Goal: Task Accomplishment & Management: Complete application form

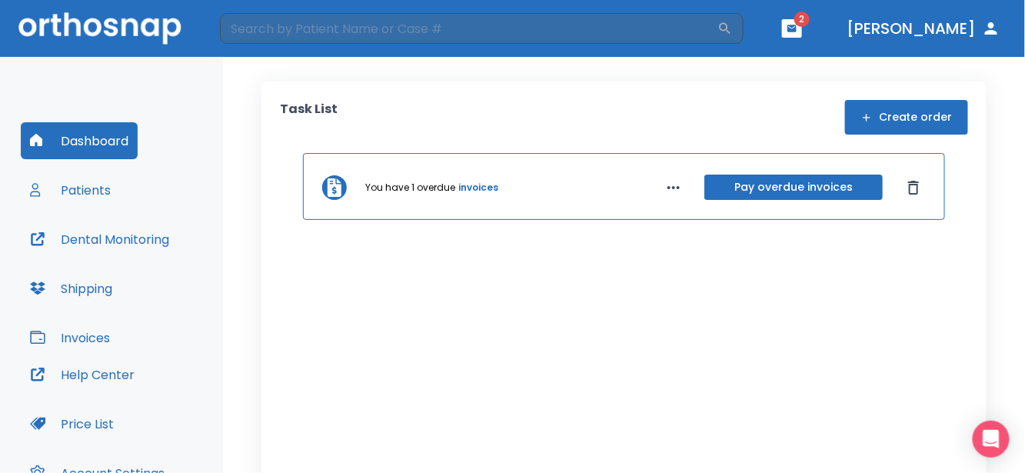
click at [925, 119] on button "Create order" at bounding box center [906, 117] width 123 height 35
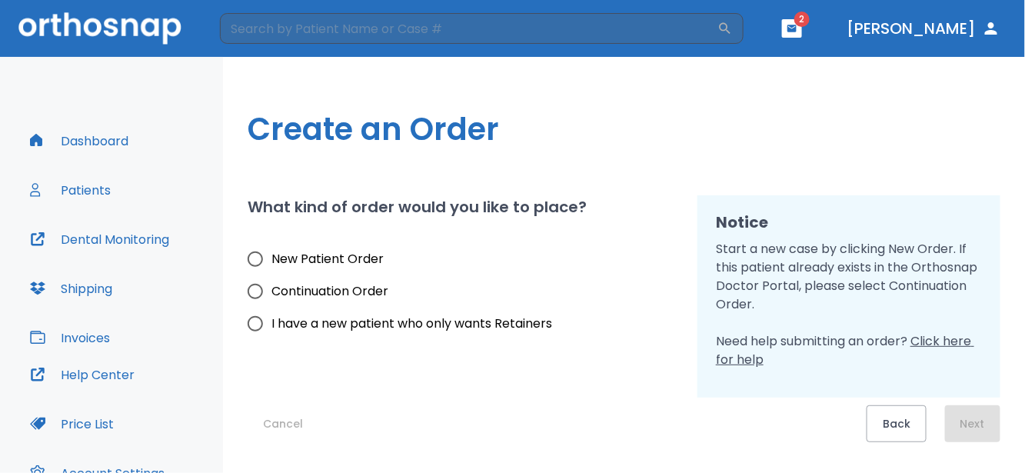
click at [322, 257] on span "New Patient Order" at bounding box center [328, 259] width 112 height 18
click at [272, 257] on input "New Patient Order" at bounding box center [255, 259] width 32 height 32
radio input "true"
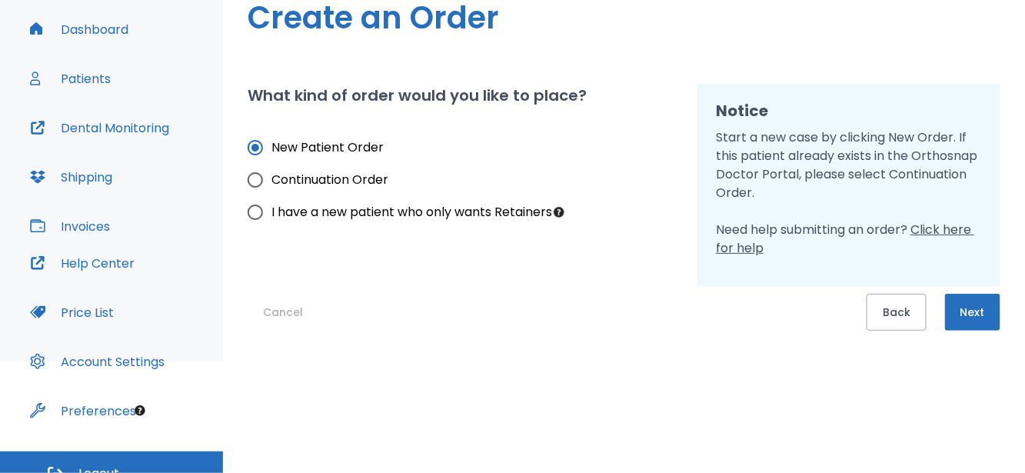
scroll to position [131, 0]
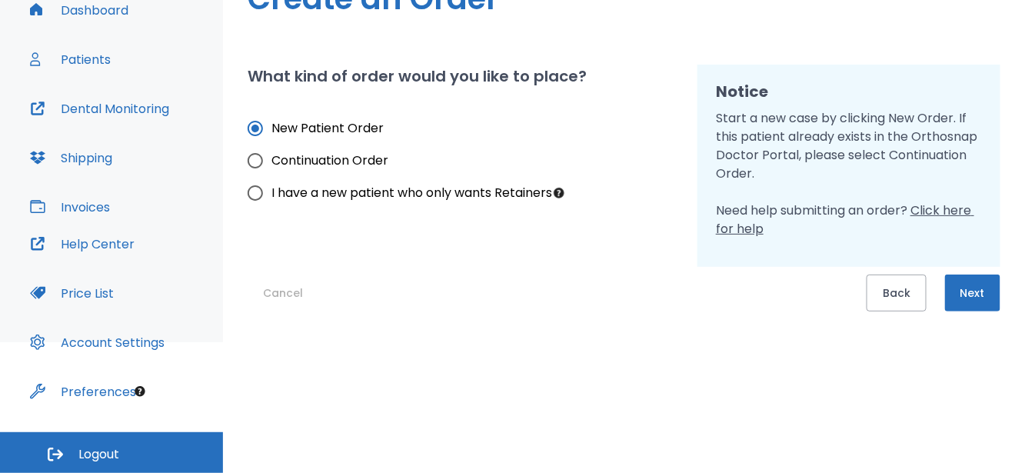
click at [973, 292] on button "Next" at bounding box center [972, 293] width 55 height 37
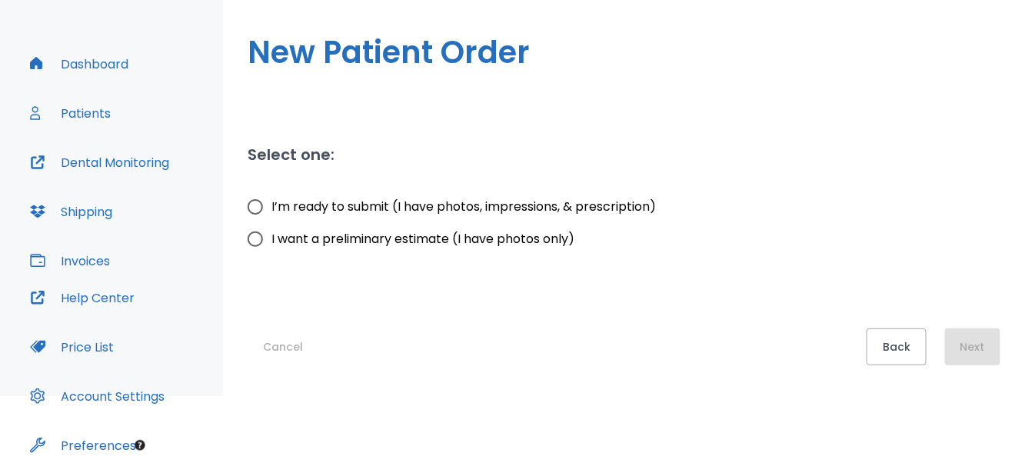
scroll to position [54, 0]
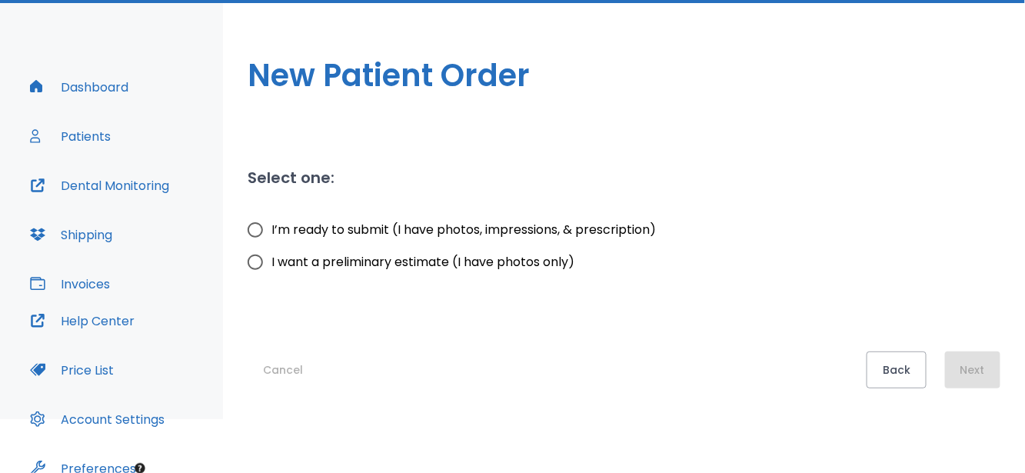
click at [254, 223] on input "I’m ready to submit (I have photos, impressions, & prescription)" at bounding box center [255, 230] width 32 height 32
radio input "true"
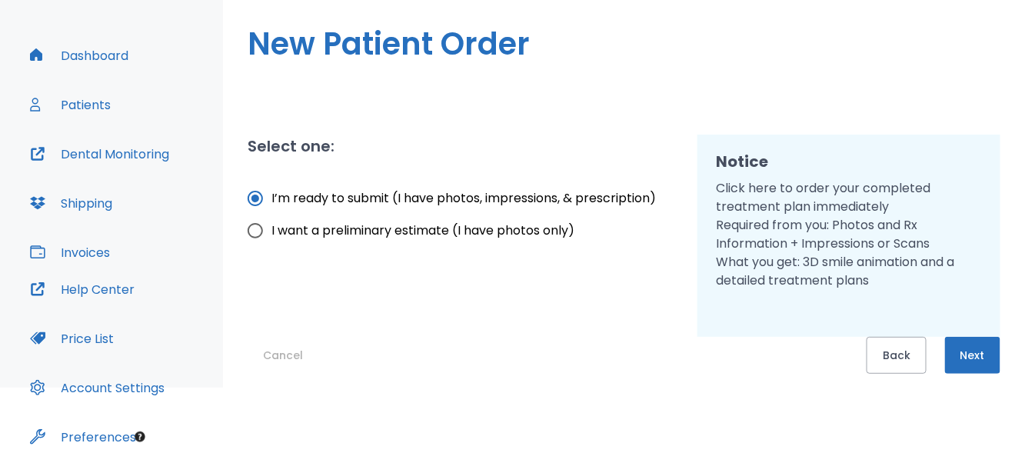
scroll to position [131, 0]
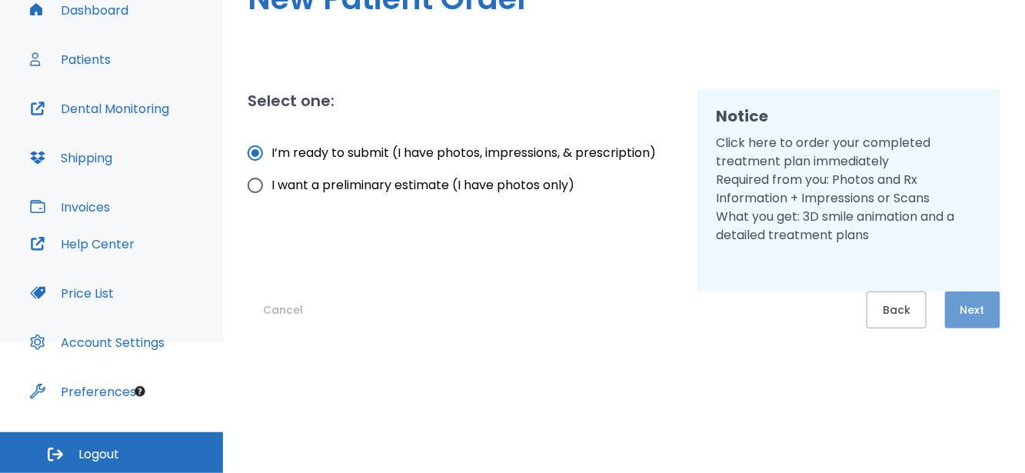
click at [985, 311] on button "Next" at bounding box center [972, 310] width 55 height 37
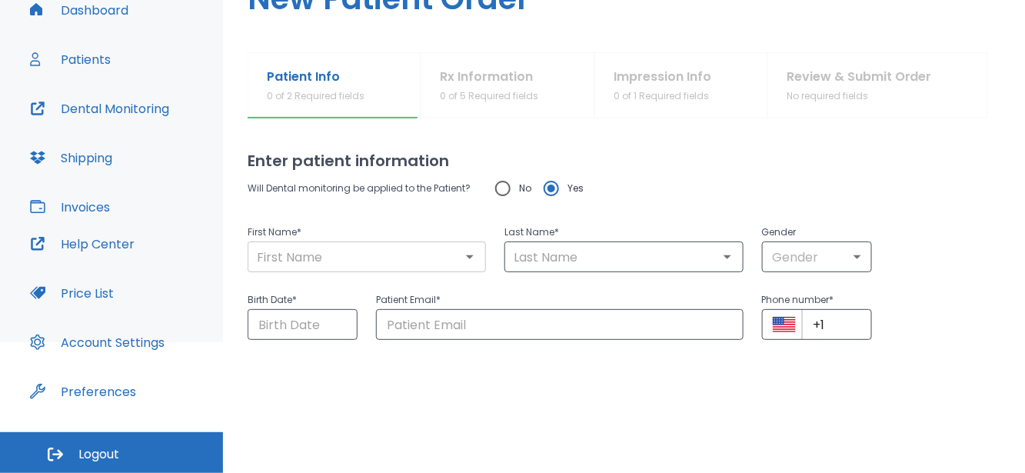
click at [295, 254] on input "text" at bounding box center [366, 257] width 229 height 22
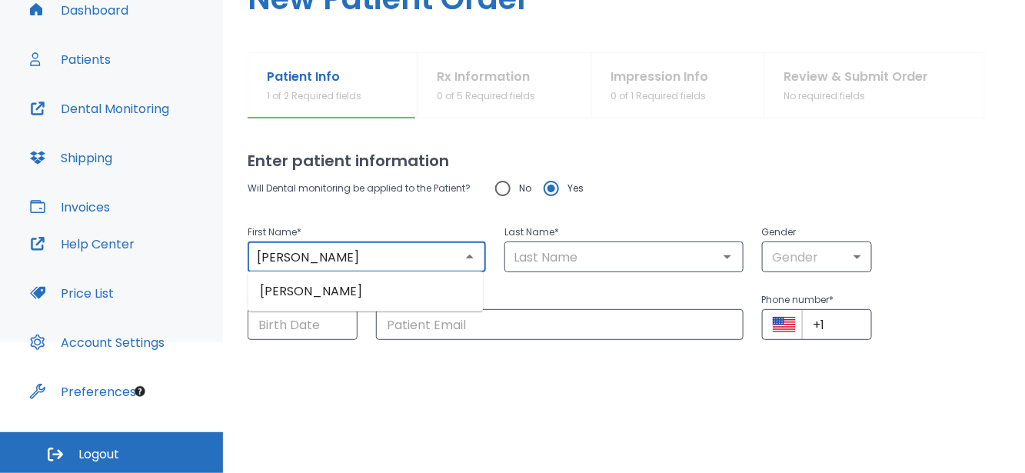
type input "[PERSON_NAME]"
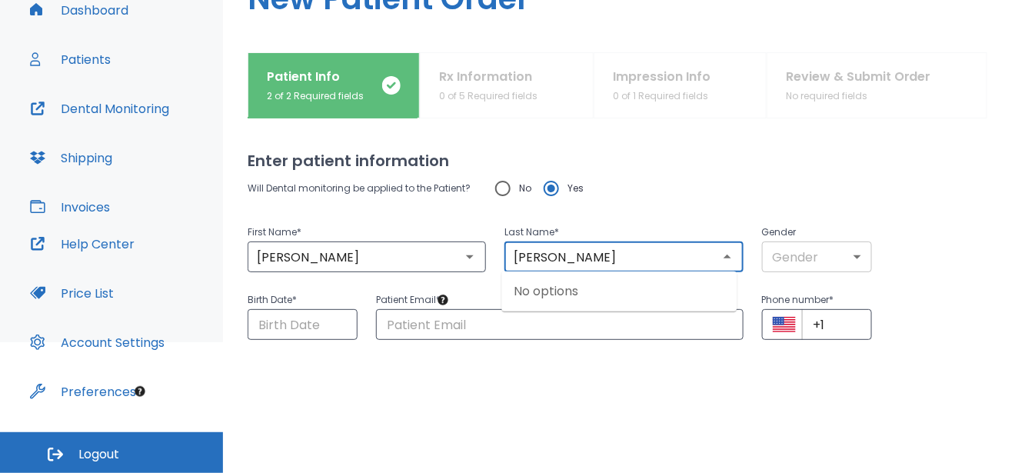
type input "[PERSON_NAME]"
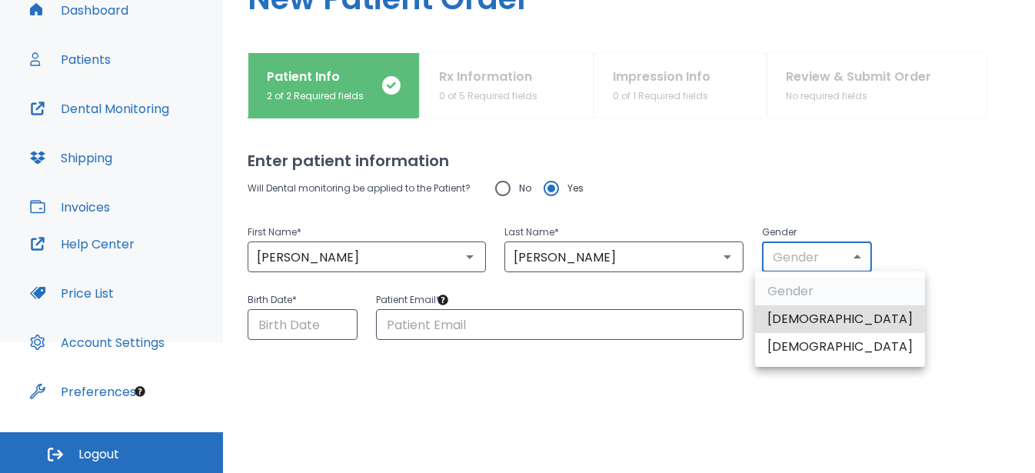
click at [813, 259] on body "​ 2 [PERSON_NAME] Dashboard Patients Dental Monitoring Shipping Invoices Help C…" at bounding box center [517, 105] width 1035 height 473
click at [801, 342] on li "[DEMOGRAPHIC_DATA]" at bounding box center [840, 347] width 170 height 28
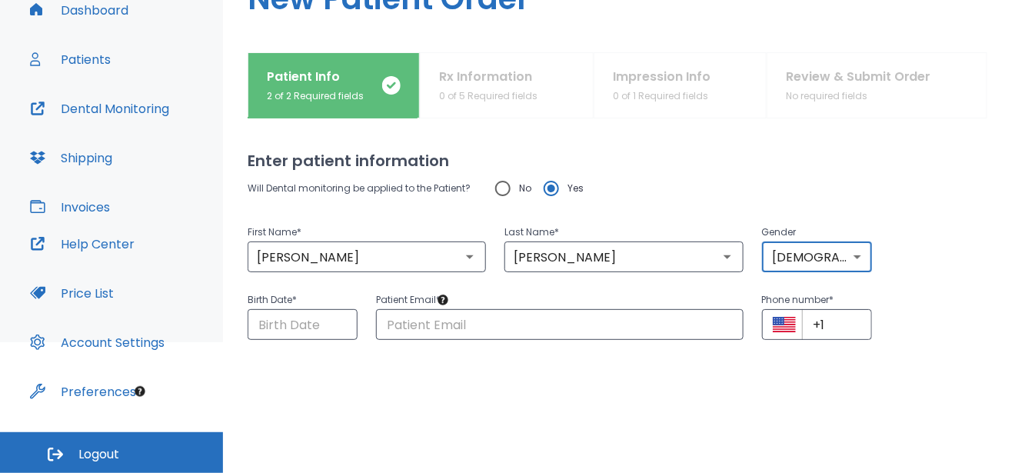
click at [812, 252] on body "​ 2 [PERSON_NAME] Dashboard Patients Dental Monitoring Shipping Invoices Help C…" at bounding box center [512, 105] width 1025 height 473
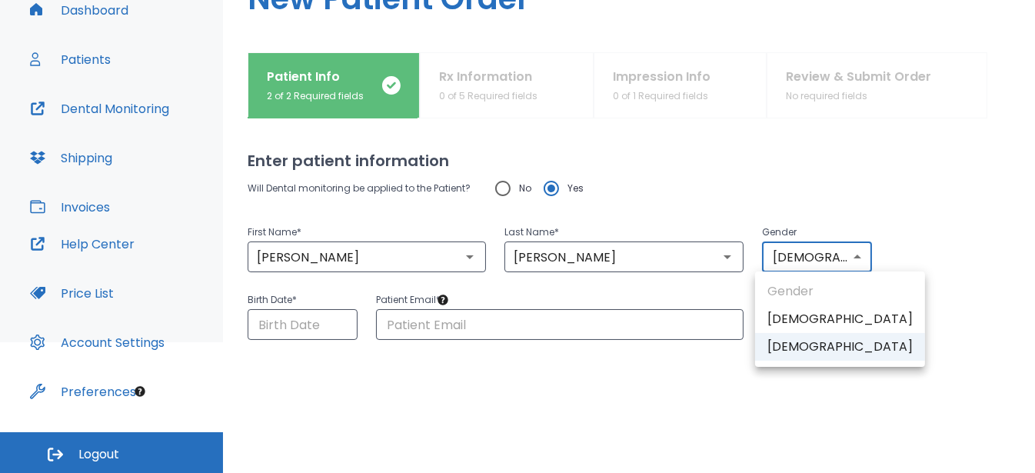
click at [783, 314] on li "[DEMOGRAPHIC_DATA]" at bounding box center [840, 319] width 170 height 28
type input "1"
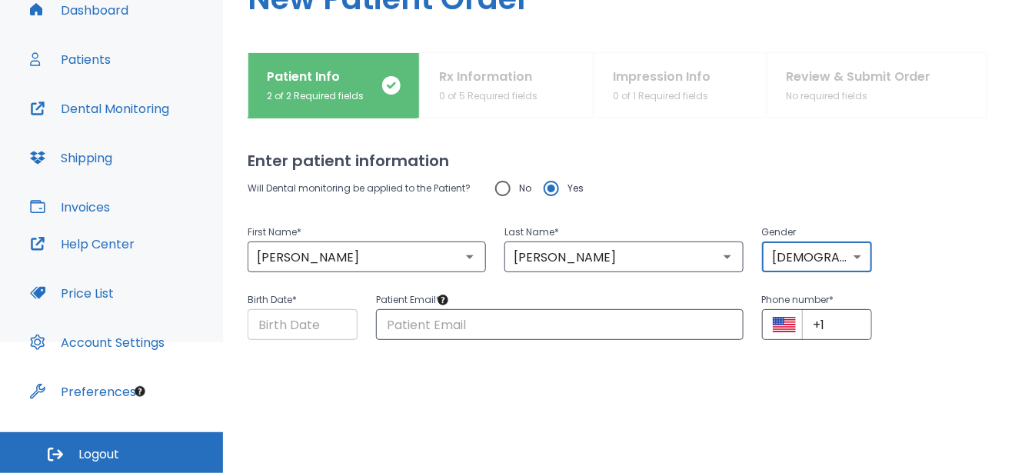
click at [295, 332] on input "Choose date" at bounding box center [303, 324] width 110 height 31
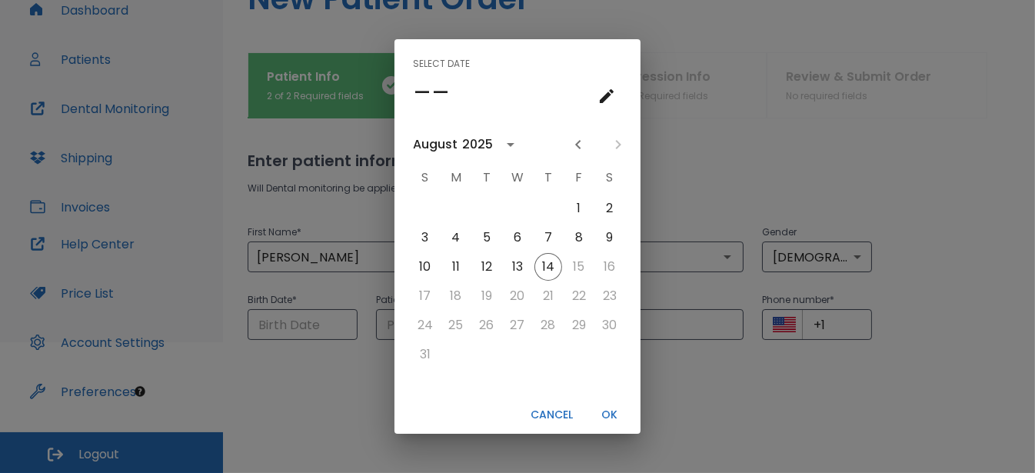
click at [690, 405] on div "Select date –– [DATE] S M T W T F S 1 2 3 4 5 6 7 8 9 10 11 12 13 14 15 16 17 1…" at bounding box center [517, 236] width 1035 height 473
type input "[DATE]"
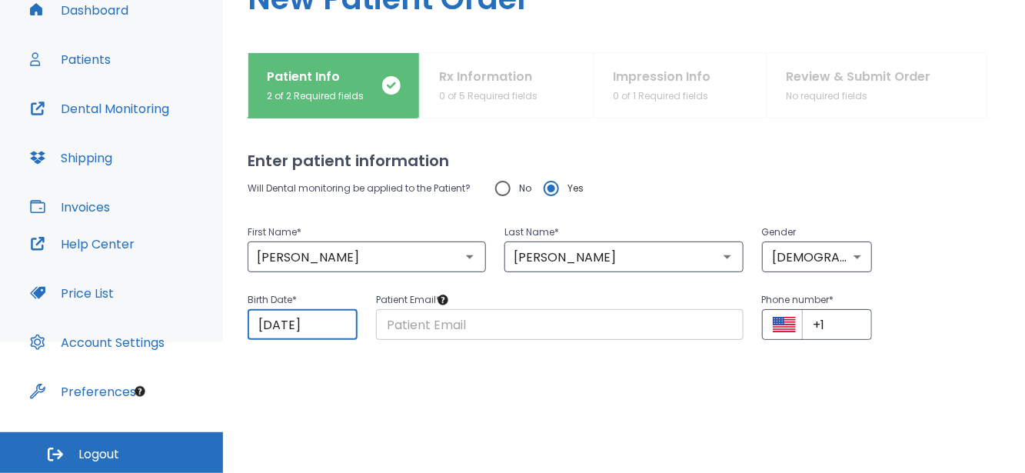
click at [411, 328] on input "text" at bounding box center [560, 324] width 368 height 31
click at [473, 306] on p "Patient Email *" at bounding box center [560, 300] width 368 height 18
click at [468, 321] on input "text" at bounding box center [560, 324] width 368 height 31
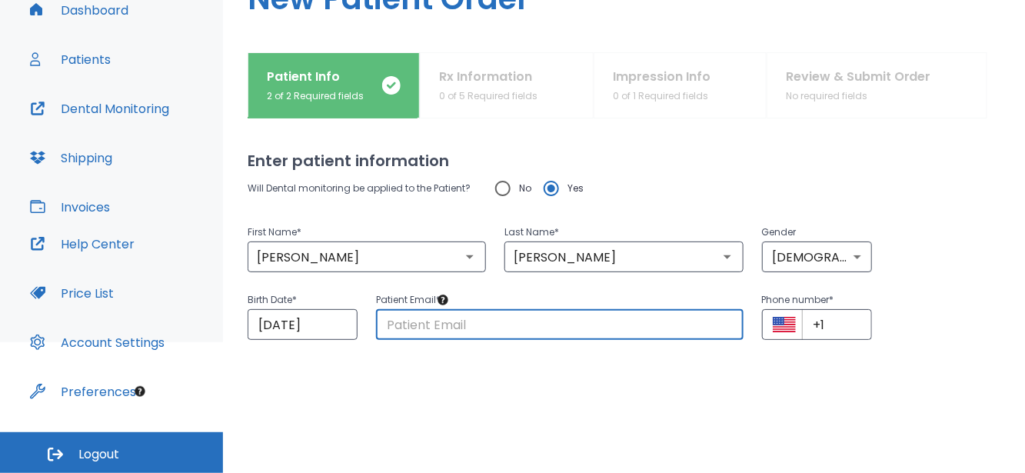
paste input "[EMAIL_ADDRESS][DOMAIN_NAME]"
type input "[EMAIL_ADDRESS][DOMAIN_NAME]"
click at [835, 332] on input "+1" at bounding box center [837, 324] width 70 height 31
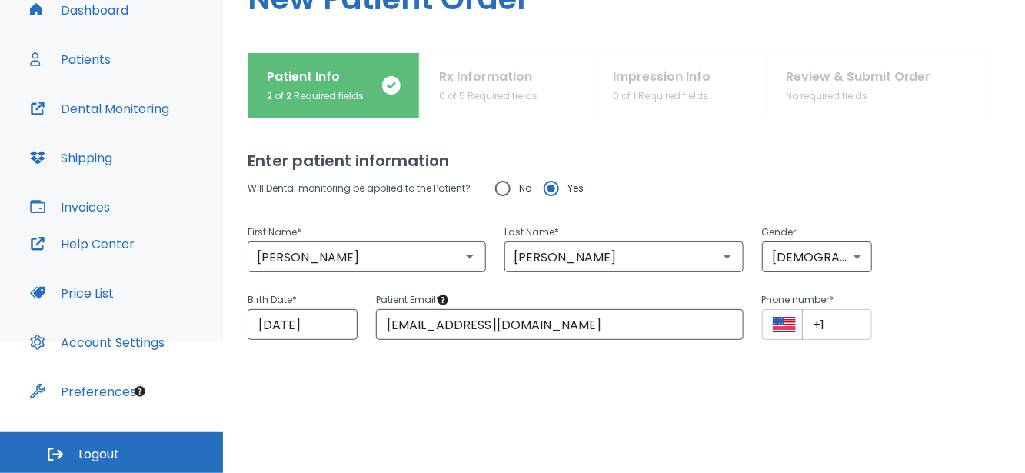
click at [836, 318] on input "+1" at bounding box center [837, 324] width 70 height 31
paste input "[PHONE_NUMBER]"
type input "[PHONE_NUMBER]"
click at [917, 173] on div "Will Dental monitoring be applied to the Patient? No Yes" at bounding box center [624, 188] width 753 height 32
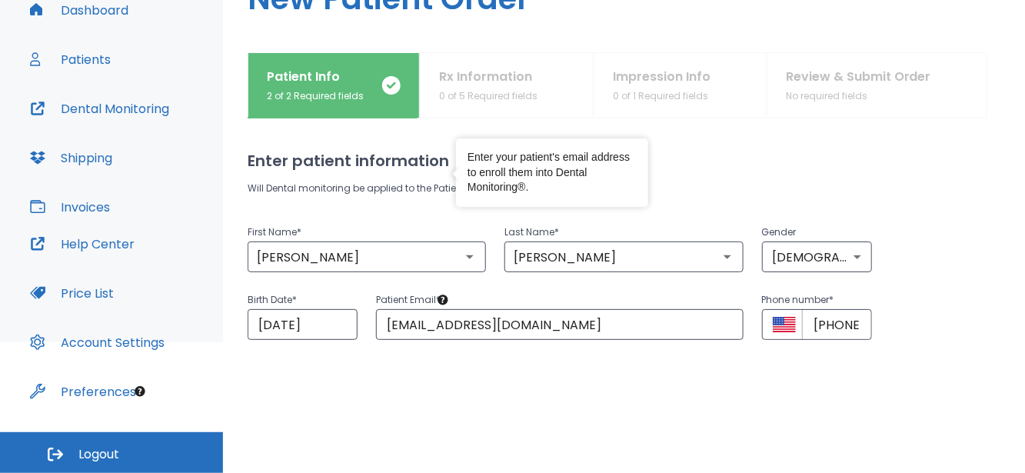
scroll to position [126, 0]
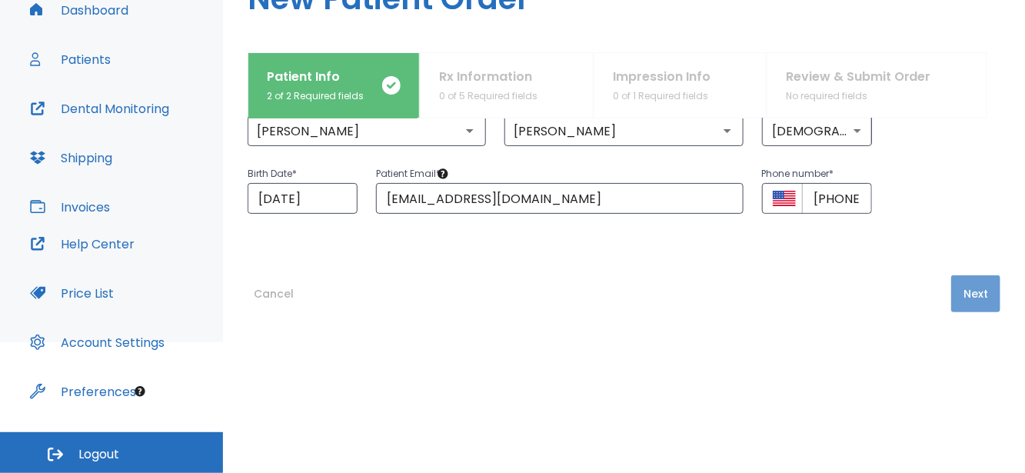
click at [975, 288] on button "Next" at bounding box center [976, 293] width 49 height 37
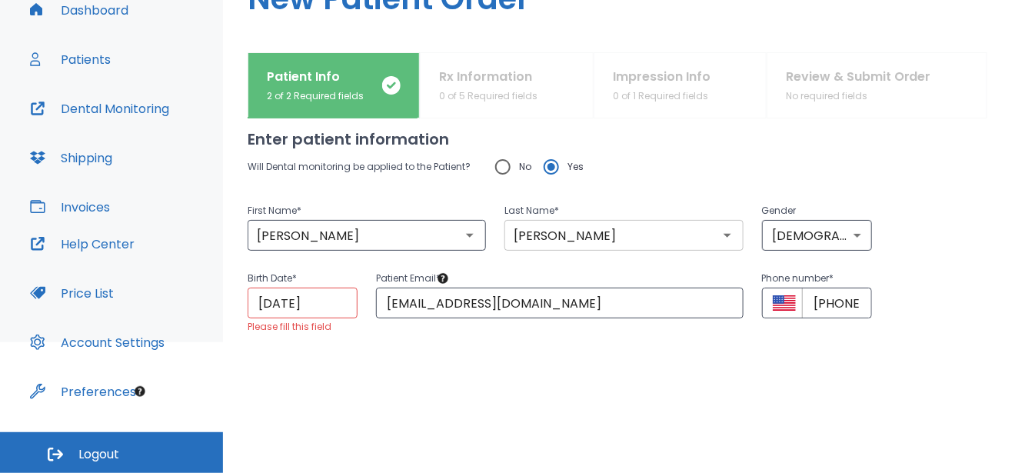
scroll to position [0, 0]
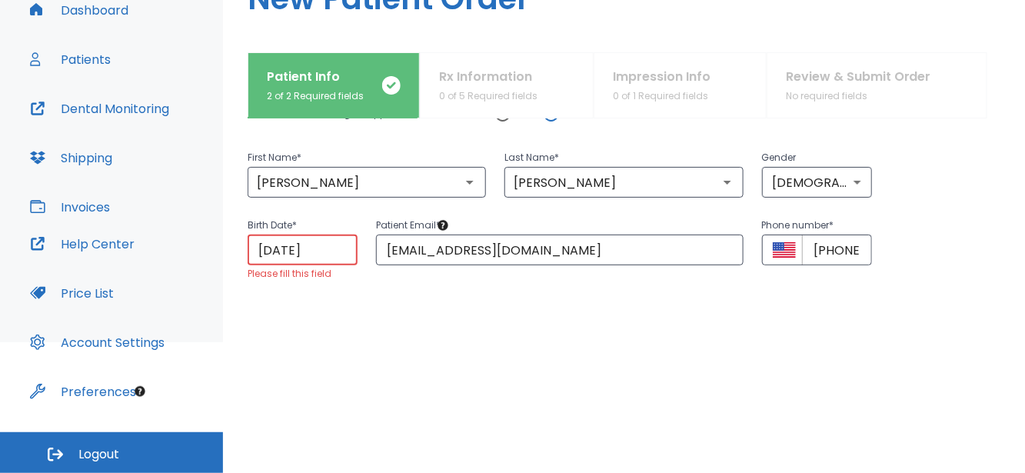
drag, startPoint x: 347, startPoint y: 325, endPoint x: 196, endPoint y: 345, distance: 152.0
click at [196, 342] on div "Dashboard Patients Dental Monitoring Shipping Invoices Help Center Price List A…" at bounding box center [512, 134] width 1025 height 416
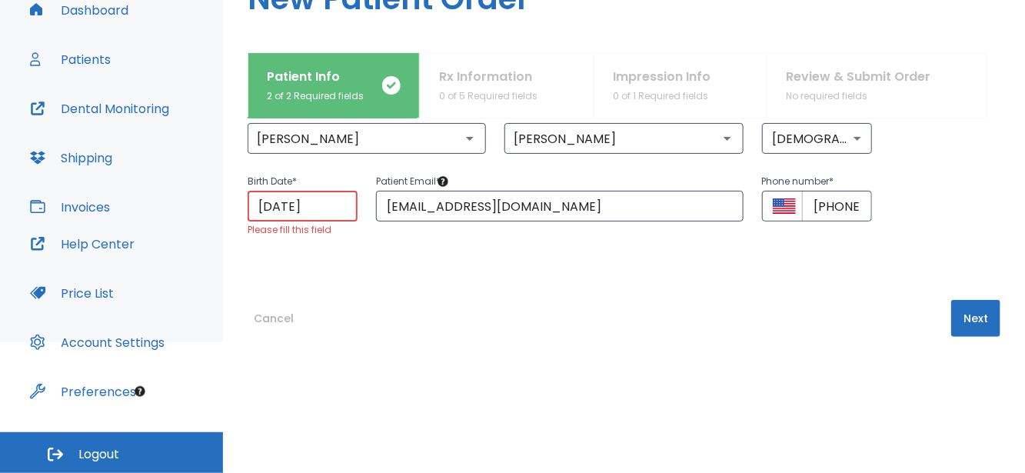
click at [345, 212] on input "[DATE]" at bounding box center [303, 206] width 110 height 31
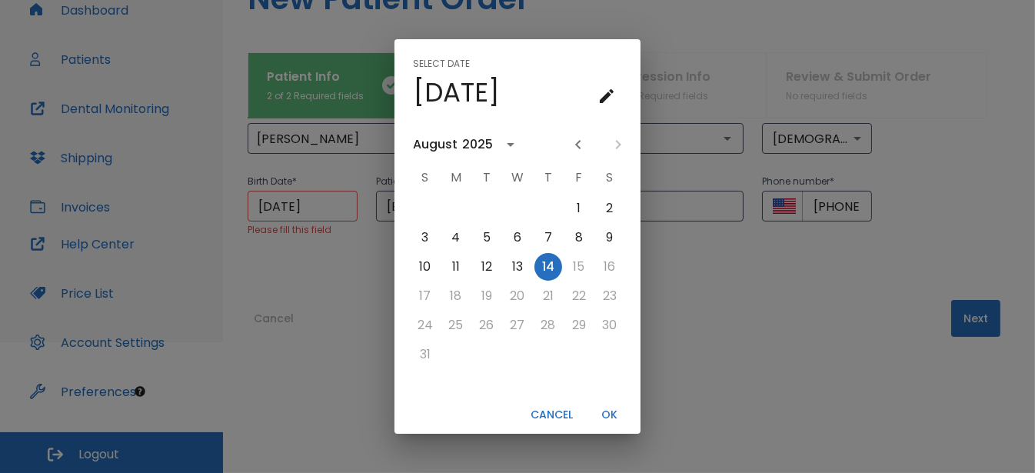
click at [603, 94] on icon "calendar view is open, go to text input view" at bounding box center [607, 96] width 18 height 18
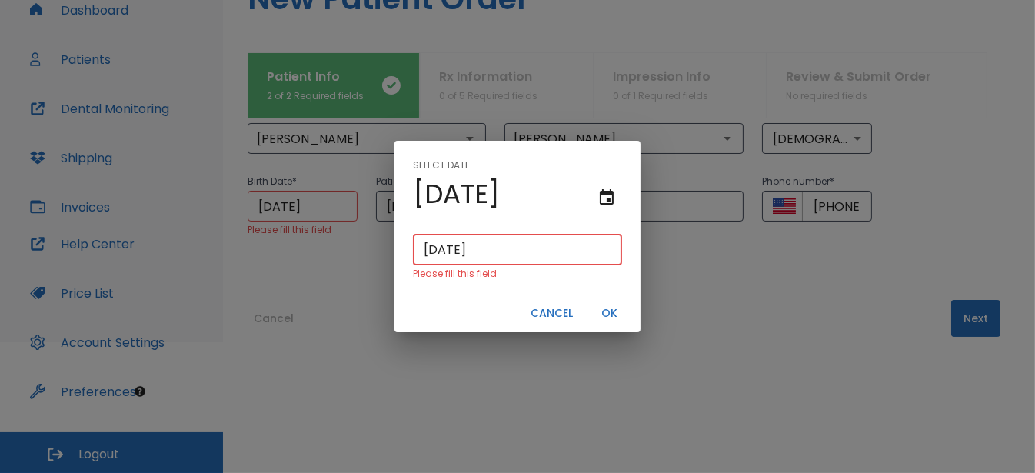
drag, startPoint x: 547, startPoint y: 252, endPoint x: 235, endPoint y: 270, distance: 312.8
click at [235, 270] on div "Select date [DATE] [DATE] ​ Please fill this field Cancel OK" at bounding box center [517, 236] width 1035 height 473
paste input "[DATE]"
type input "[DATE]"
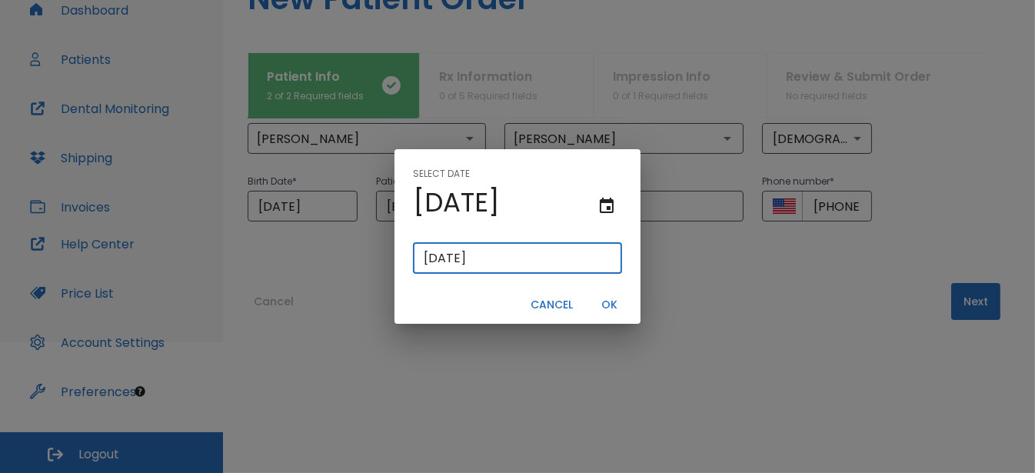
type input "[DATE]"
click at [608, 311] on button "OK" at bounding box center [609, 304] width 49 height 25
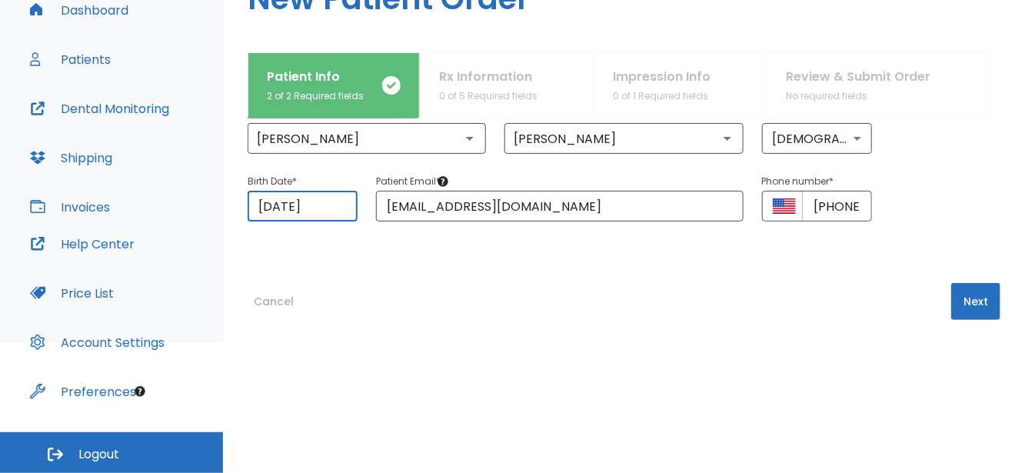
click at [953, 299] on button "Next" at bounding box center [976, 301] width 49 height 37
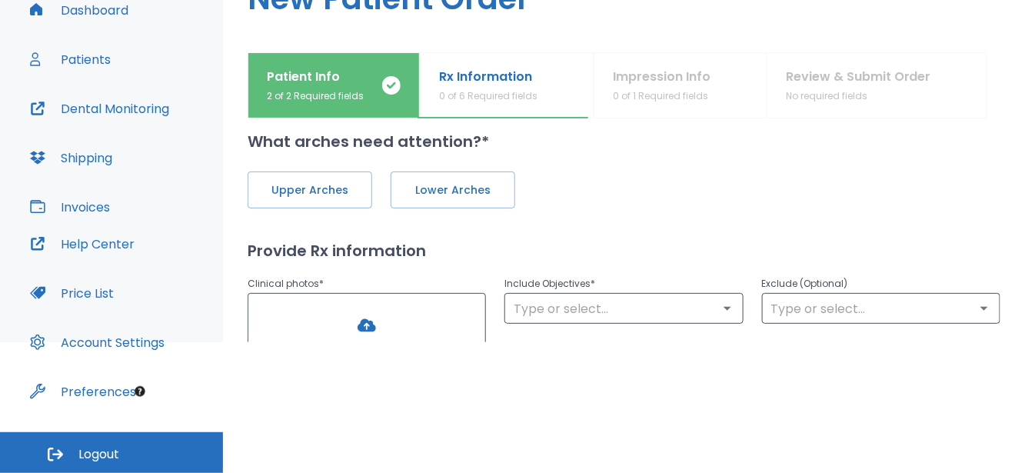
scroll to position [0, 0]
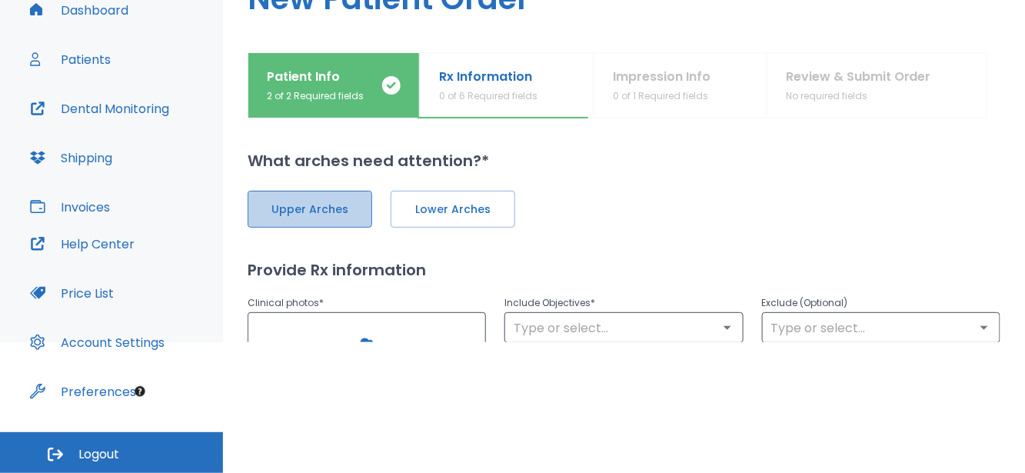
click at [311, 202] on span "Upper Arches" at bounding box center [310, 210] width 92 height 16
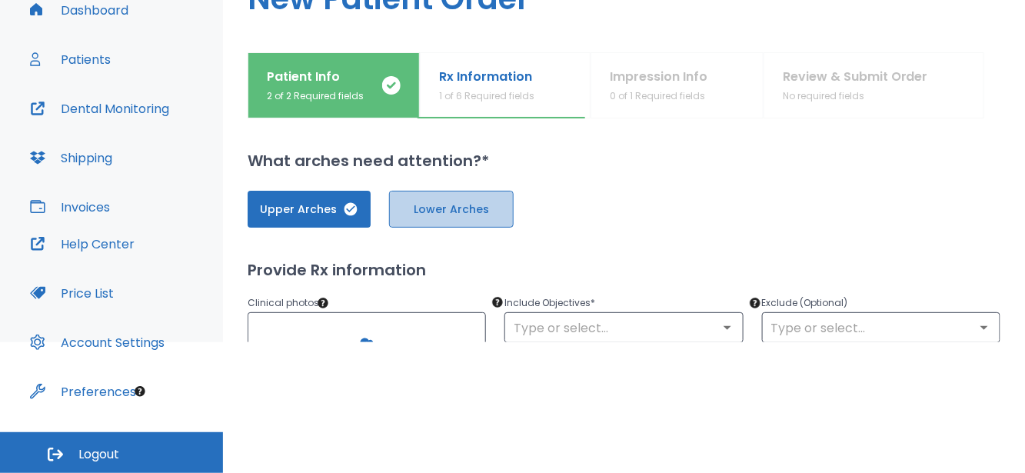
click at [485, 209] on span "Lower Arches" at bounding box center [451, 210] width 92 height 16
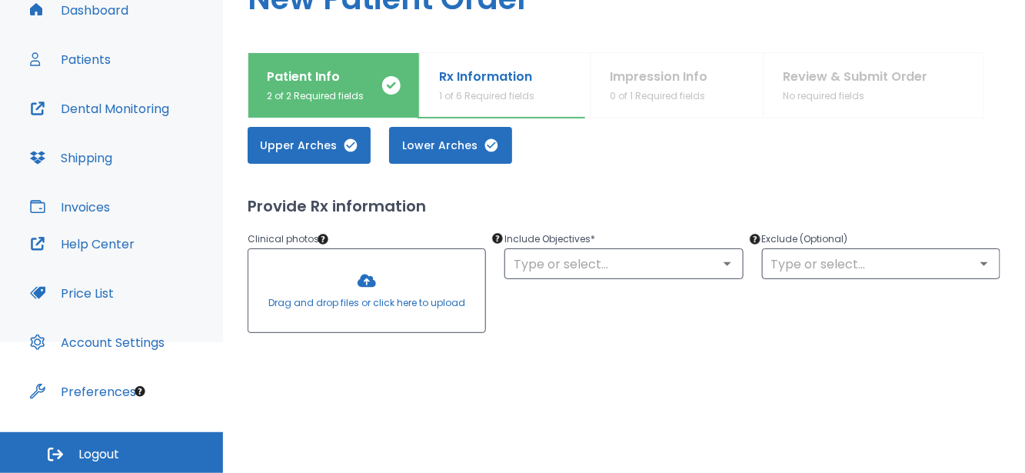
scroll to position [154, 0]
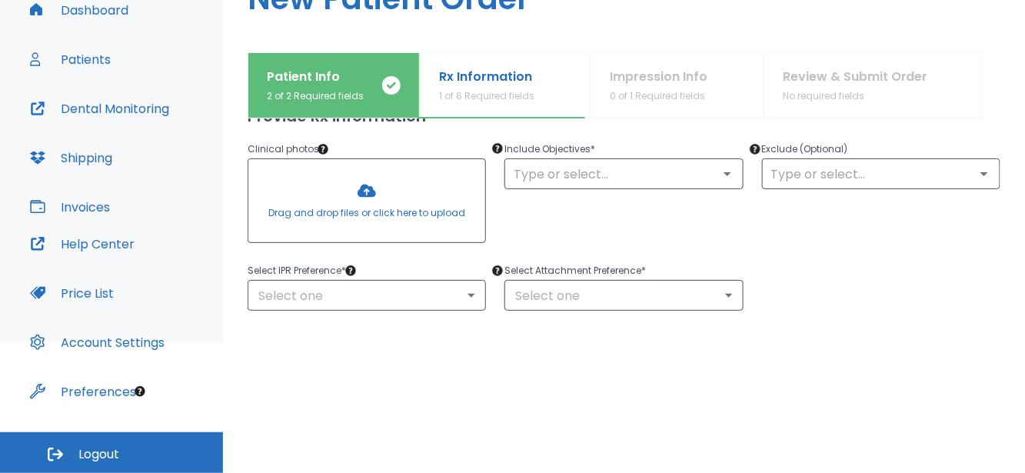
click at [367, 192] on div at bounding box center [366, 200] width 237 height 83
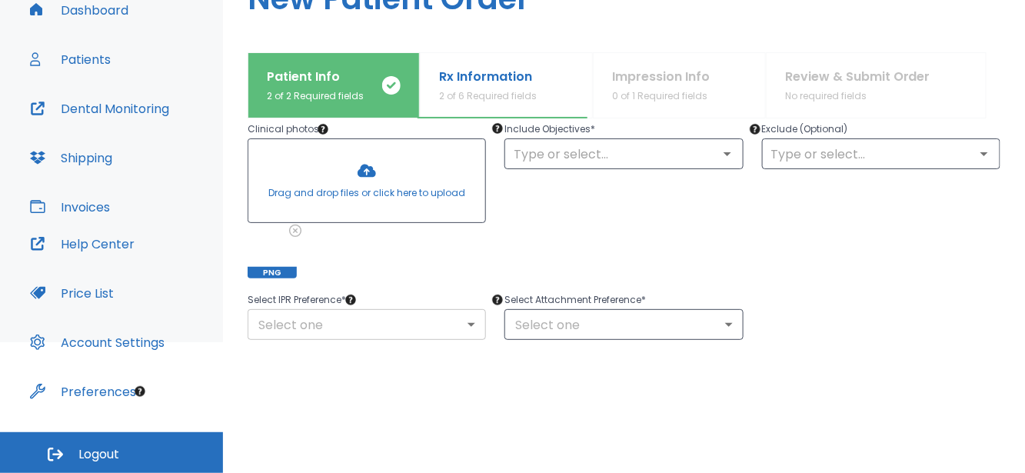
scroll to position [231, 0]
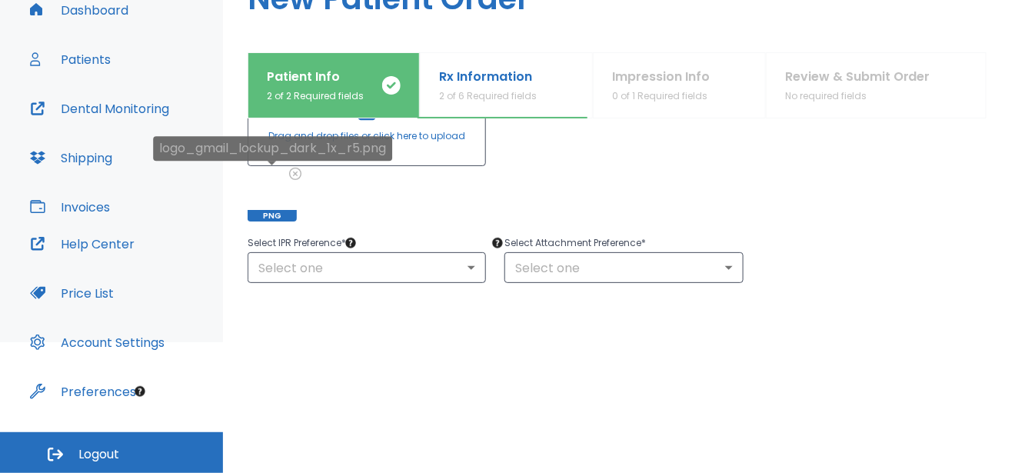
click at [284, 208] on div at bounding box center [272, 196] width 49 height 49
click at [277, 214] on span "PNG" at bounding box center [272, 216] width 49 height 12
click at [268, 184] on div at bounding box center [272, 196] width 49 height 49
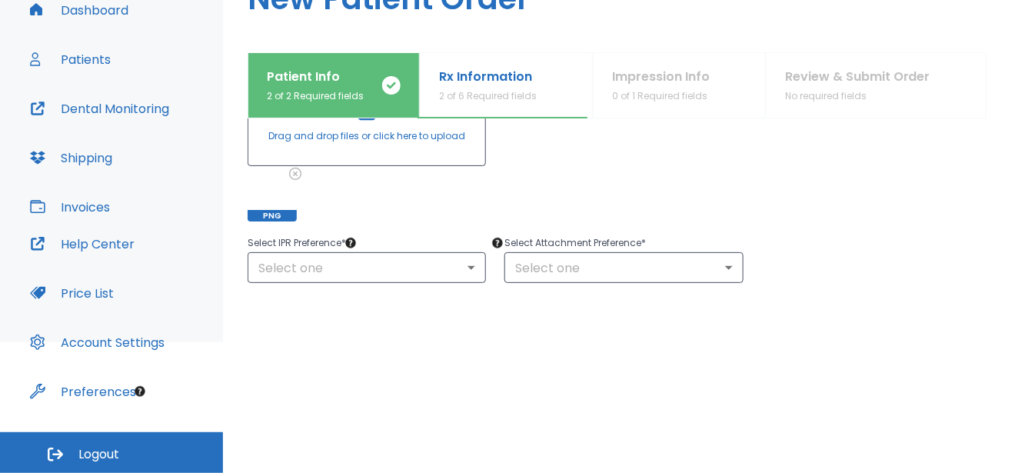
click at [270, 211] on span "PNG" at bounding box center [272, 216] width 49 height 12
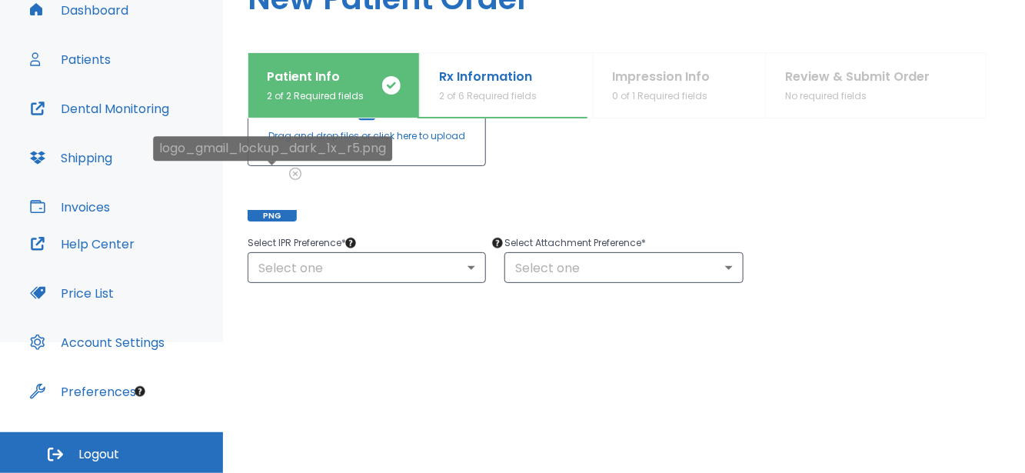
click at [270, 195] on div at bounding box center [272, 196] width 49 height 49
click at [282, 205] on div at bounding box center [272, 196] width 49 height 49
click at [273, 213] on span "PNG" at bounding box center [272, 216] width 49 height 12
click at [259, 179] on div at bounding box center [272, 196] width 49 height 49
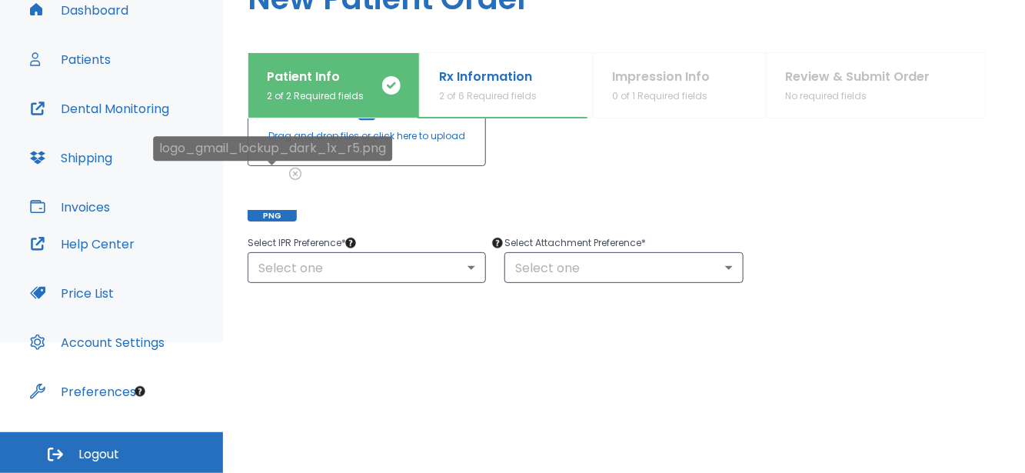
click at [273, 209] on div "PNG" at bounding box center [272, 196] width 49 height 49
click at [275, 214] on span "PNG" at bounding box center [272, 216] width 49 height 12
click at [297, 170] on div "logo_gmail_lockup_dark_1x_r5.png" at bounding box center [272, 153] width 239 height 35
click at [296, 173] on icon at bounding box center [295, 174] width 12 height 12
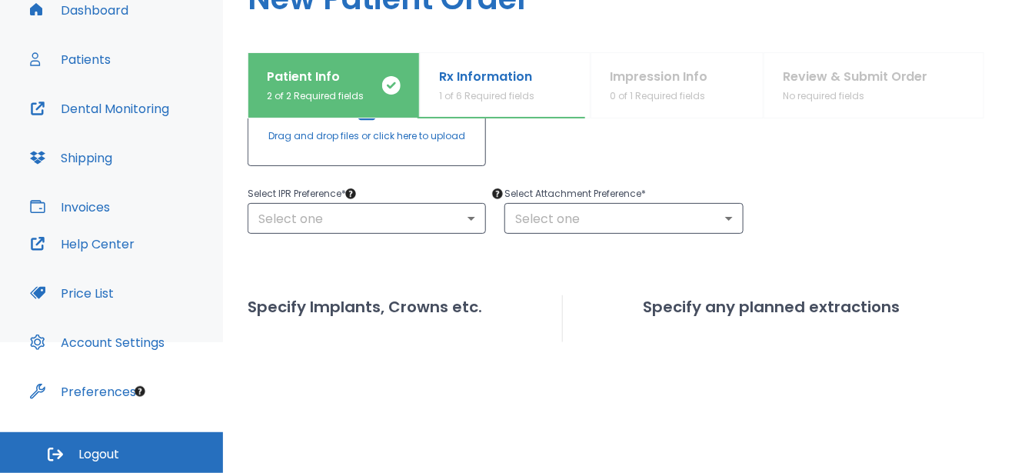
scroll to position [154, 0]
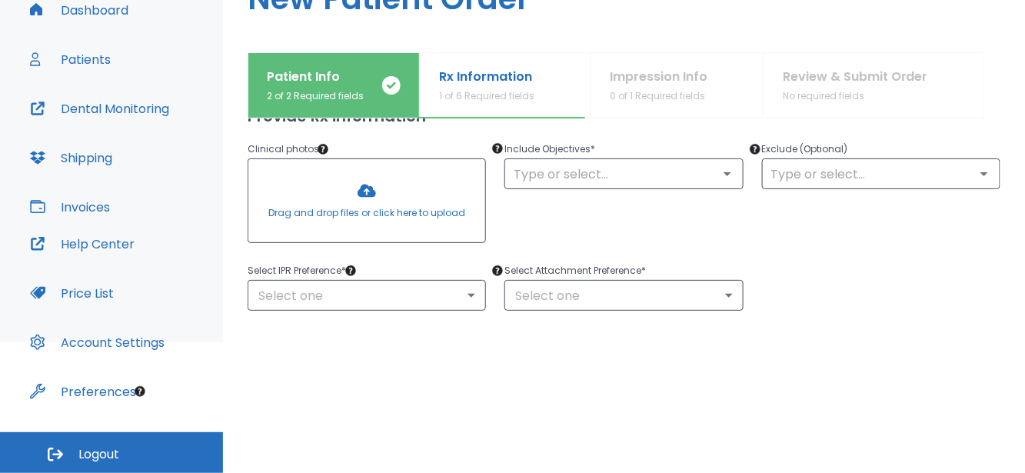
click at [385, 182] on div at bounding box center [366, 200] width 237 height 83
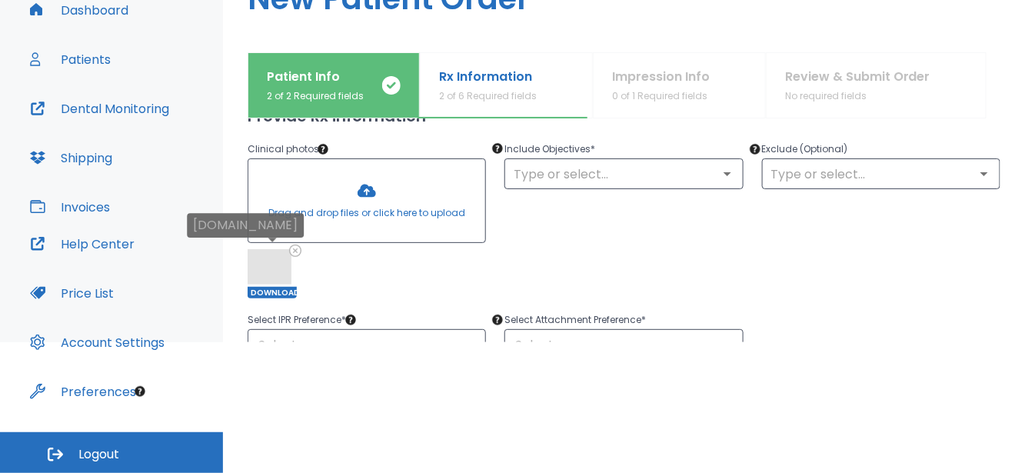
click at [283, 262] on span at bounding box center [270, 266] width 44 height 35
click at [269, 266] on span at bounding box center [270, 266] width 44 height 35
click at [721, 165] on icon "Open" at bounding box center [727, 174] width 18 height 18
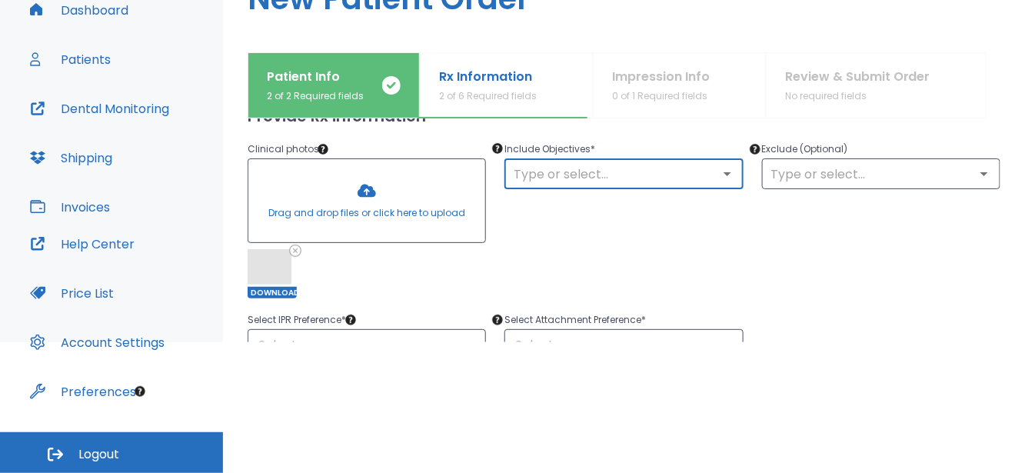
click at [576, 165] on input "text" at bounding box center [623, 174] width 229 height 22
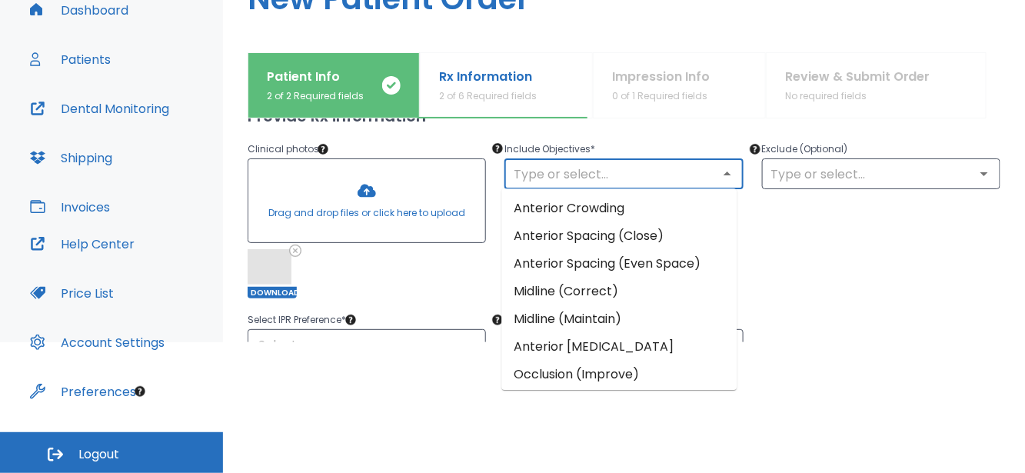
click at [614, 205] on li "Anterior Crowding" at bounding box center [619, 209] width 235 height 28
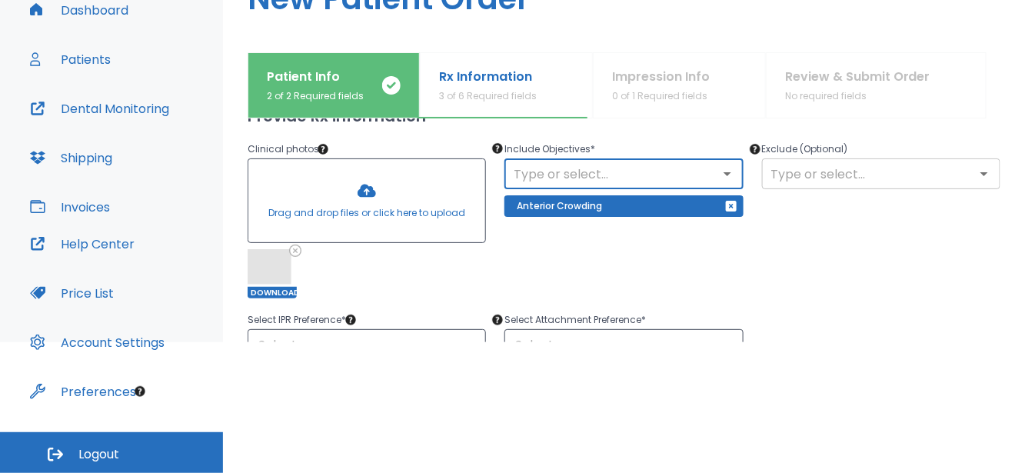
click at [817, 165] on input "text" at bounding box center [881, 174] width 229 height 22
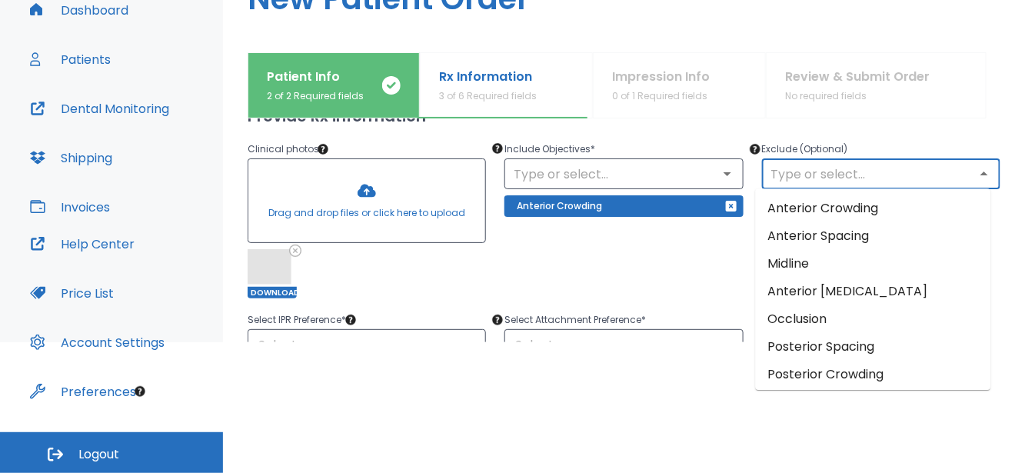
click at [606, 265] on div "Include Objectives * ​ Anterior Crowding" at bounding box center [614, 210] width 257 height 177
click at [845, 175] on input "text" at bounding box center [881, 174] width 229 height 22
click at [867, 206] on li "Anterior Crowding" at bounding box center [873, 209] width 235 height 28
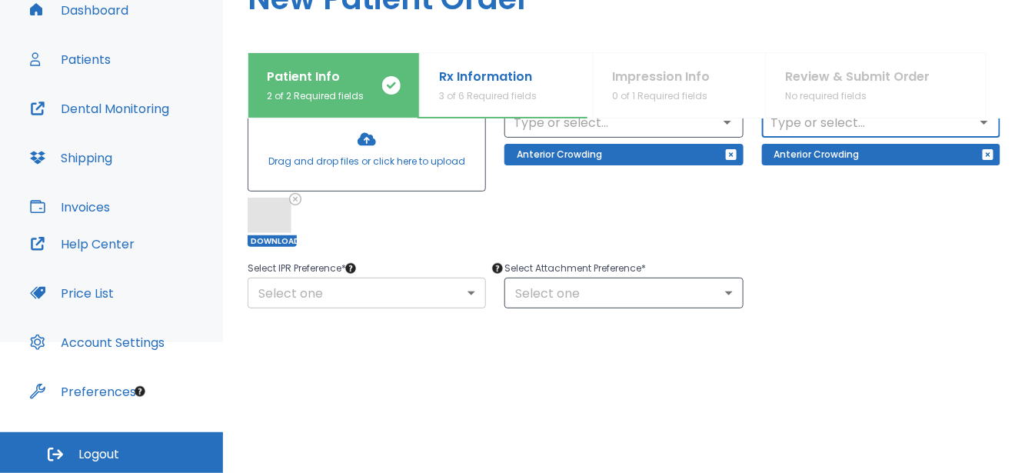
scroll to position [231, 0]
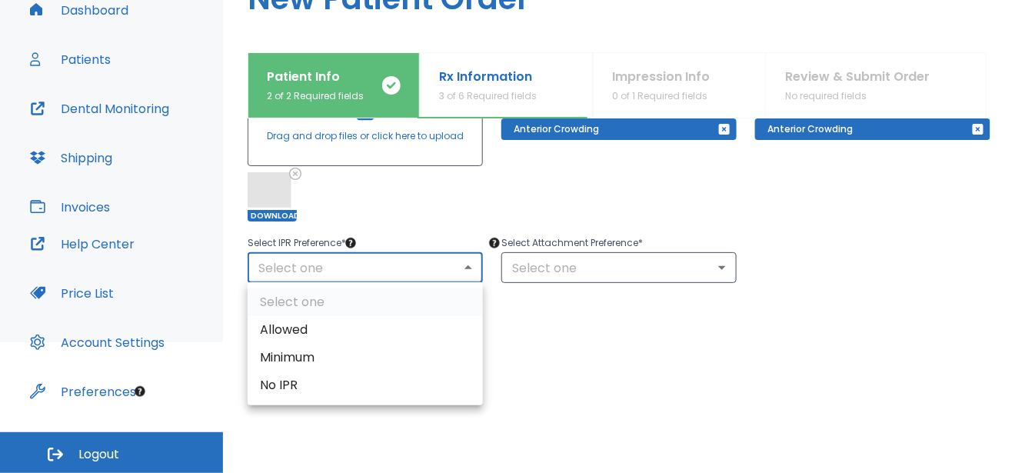
click at [372, 265] on body "​ 2 [PERSON_NAME] Dashboard Patients Dental Monitoring Shipping Invoices Help C…" at bounding box center [512, 105] width 1025 height 473
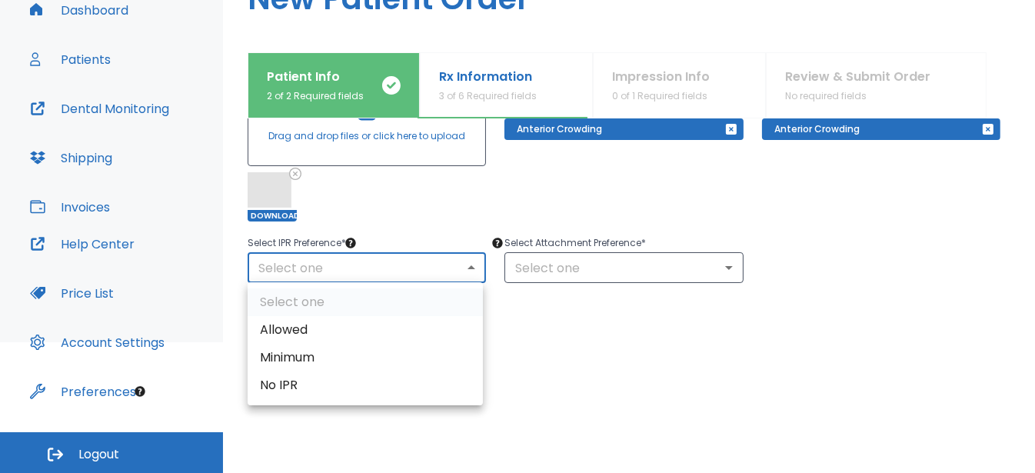
click at [314, 326] on li "Allowed" at bounding box center [365, 330] width 235 height 28
type input "1"
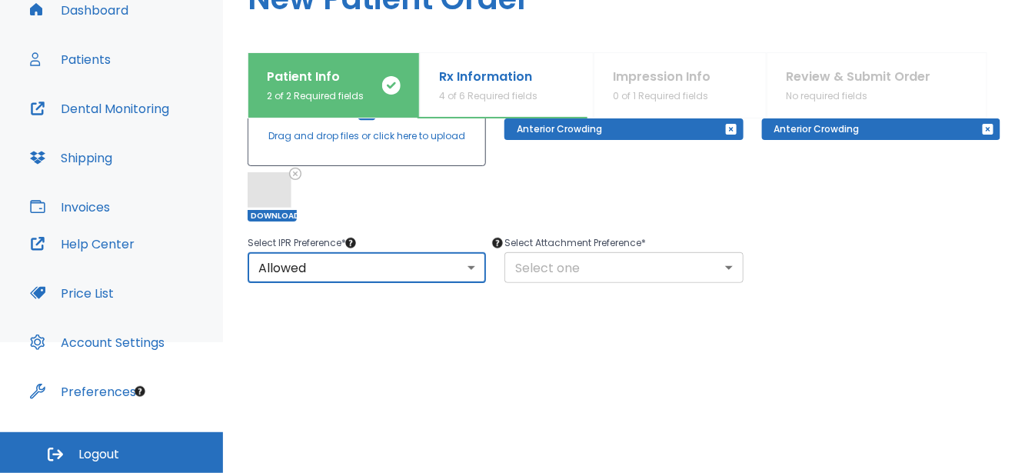
click at [594, 263] on body "​ 2 [PERSON_NAME] Dashboard Patients Dental Monitoring Shipping Invoices Help C…" at bounding box center [512, 105] width 1025 height 473
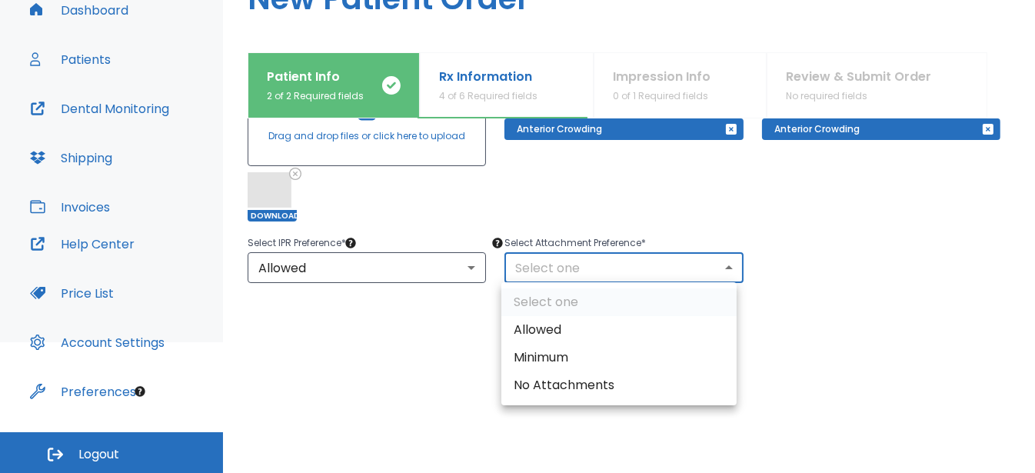
click at [573, 327] on li "Allowed" at bounding box center [619, 330] width 235 height 28
type input "1"
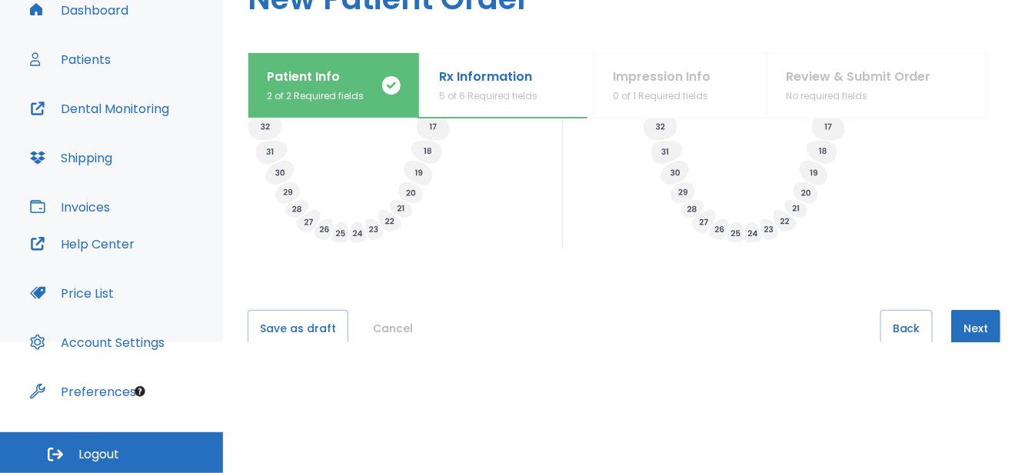
scroll to position [715, 0]
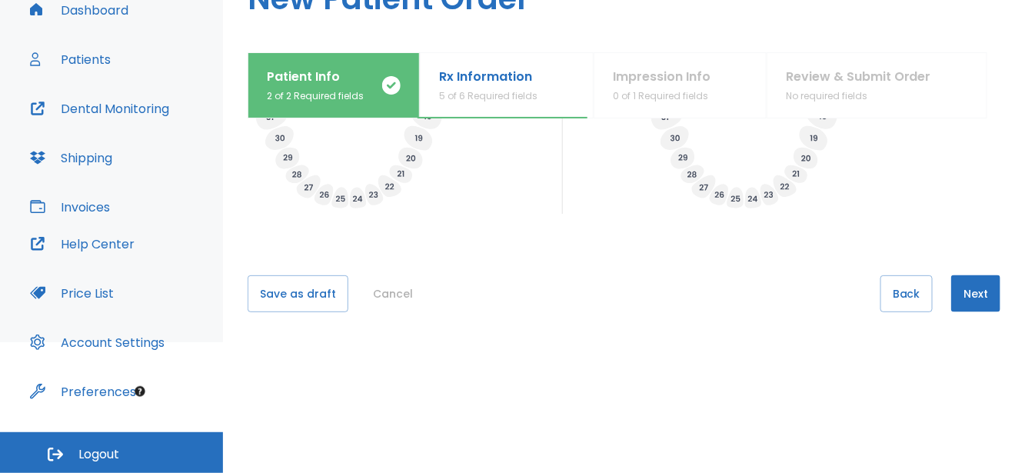
click at [975, 293] on button "Next" at bounding box center [976, 293] width 49 height 37
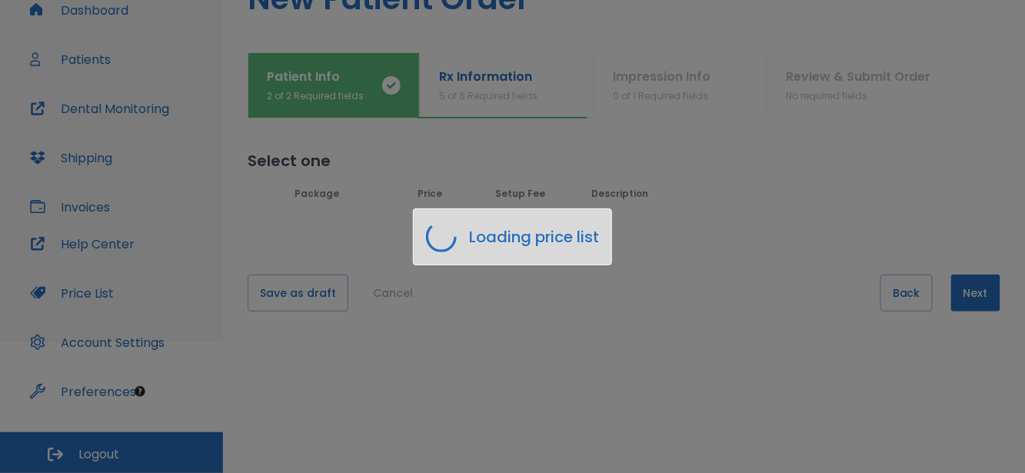
scroll to position [0, 0]
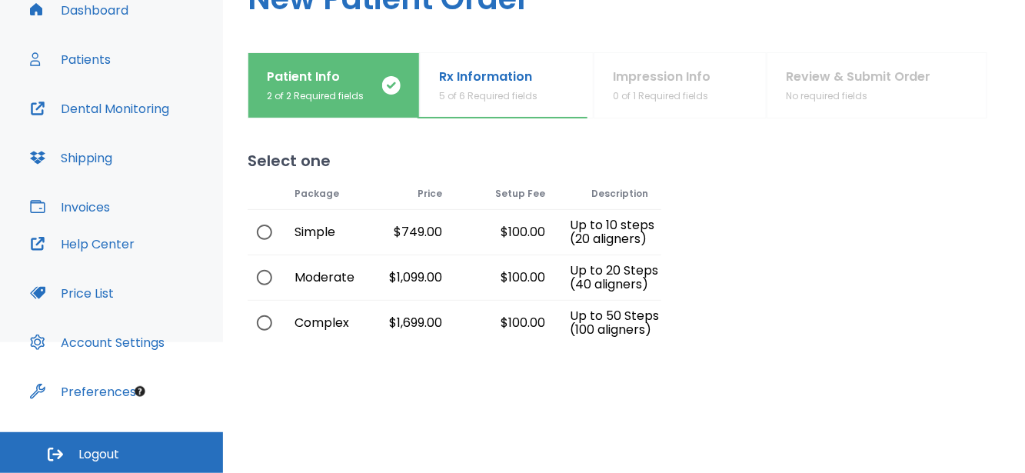
click at [261, 231] on input "radio" at bounding box center [264, 232] width 32 height 32
radio input "true"
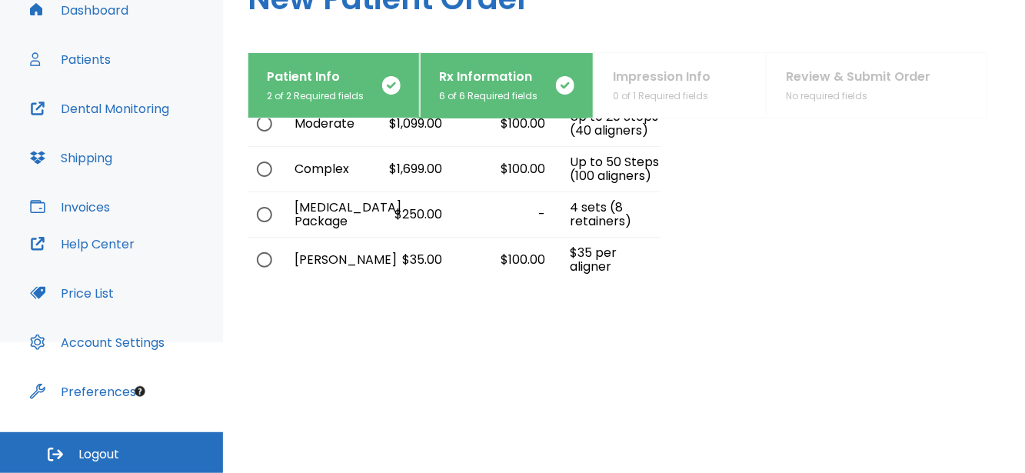
scroll to position [221, 0]
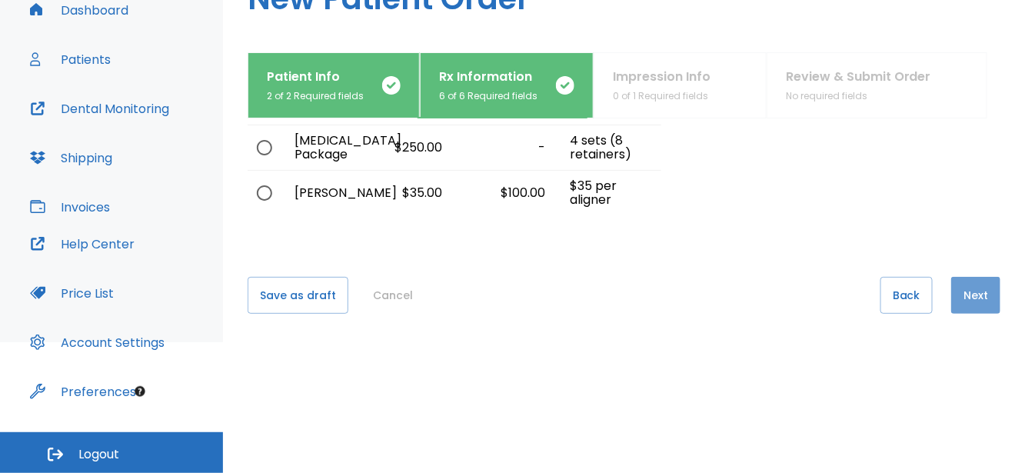
click at [967, 298] on button "Next" at bounding box center [976, 295] width 49 height 37
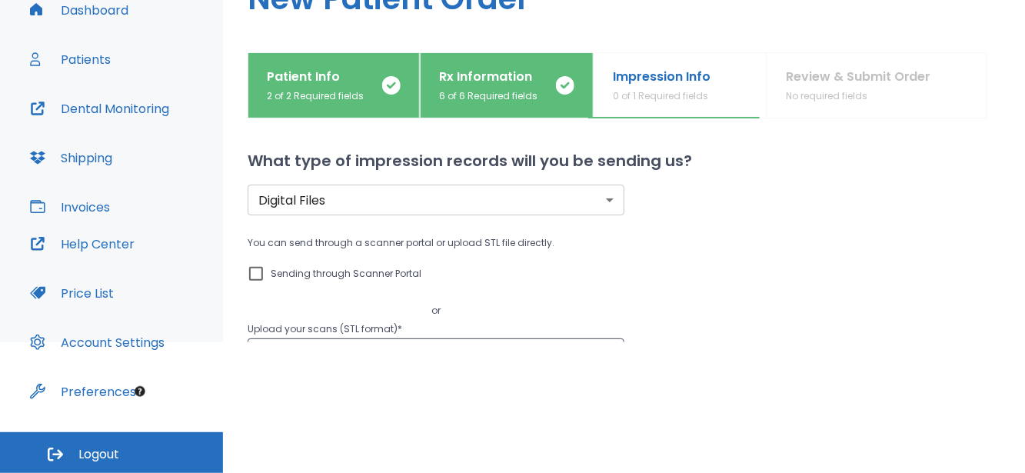
scroll to position [0, 0]
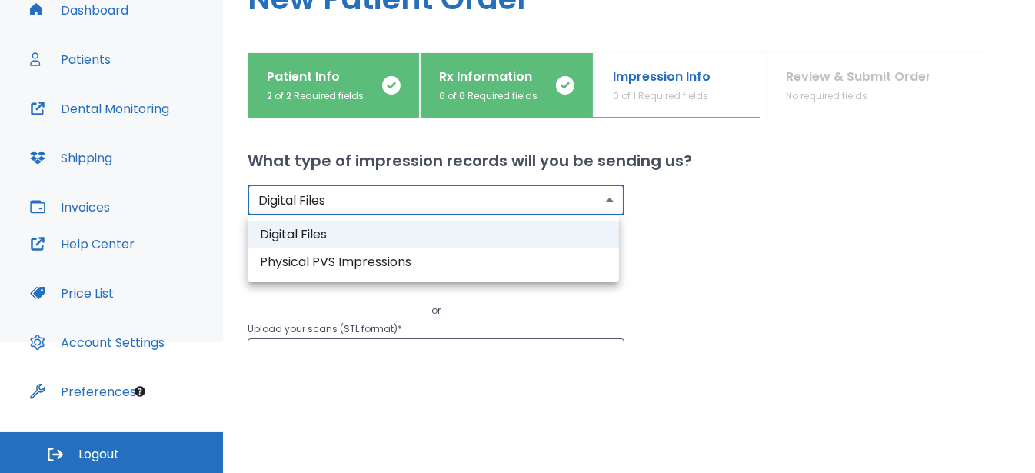
click at [311, 198] on body "​ 2 [PERSON_NAME] Dashboard Patients Dental Monitoring Shipping Invoices Help C…" at bounding box center [517, 105] width 1035 height 473
click at [808, 214] on div at bounding box center [517, 236] width 1035 height 473
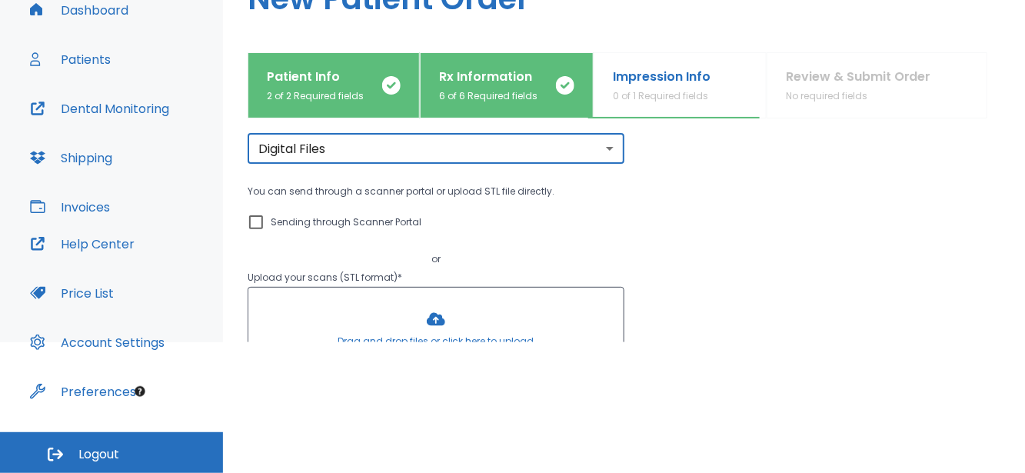
scroll to position [77, 0]
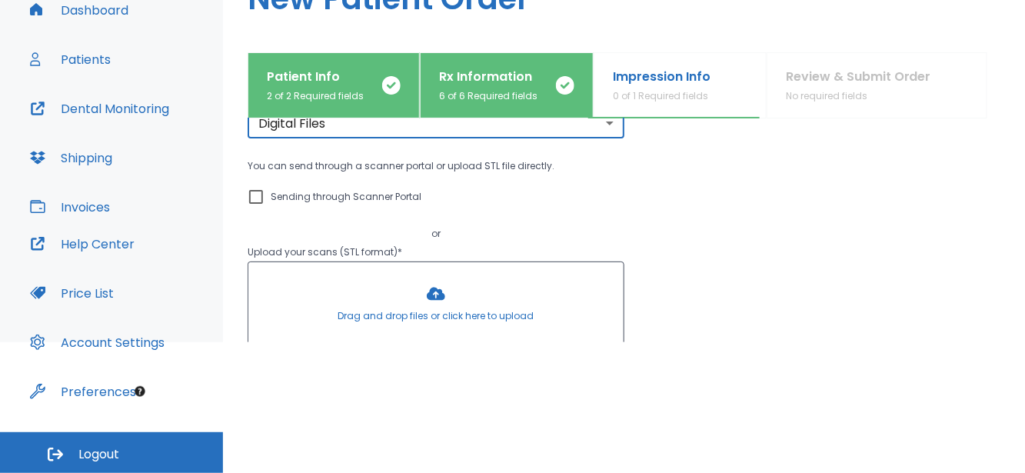
click at [258, 191] on input "Sending through Scanner Portal" at bounding box center [256, 197] width 18 height 18
checkbox input "true"
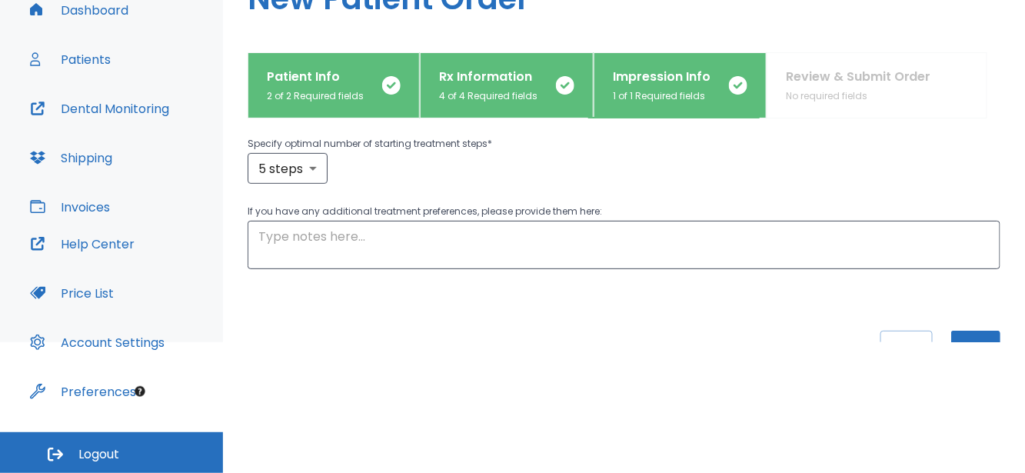
scroll to position [308, 0]
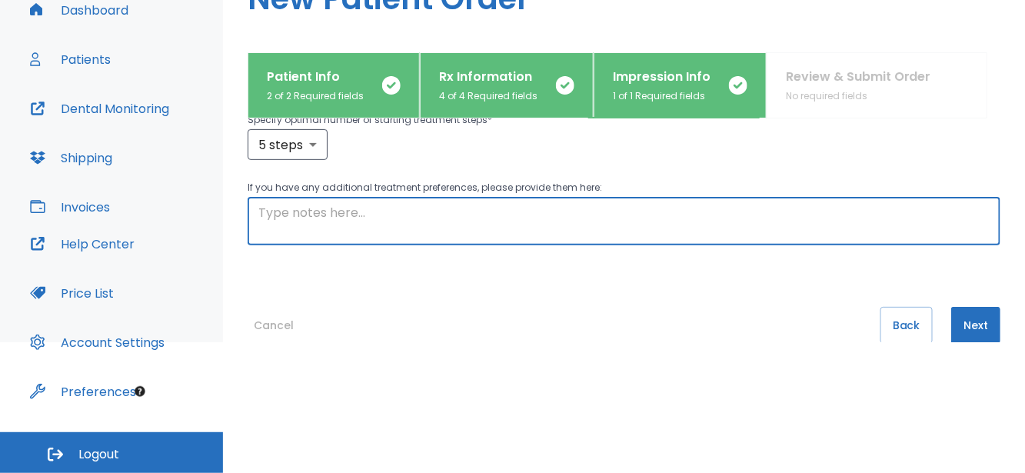
click at [361, 217] on textarea at bounding box center [624, 221] width 732 height 35
click at [376, 213] on textarea "overall align upper and lower teeth" at bounding box center [624, 221] width 732 height 35
click at [541, 219] on textarea "overall align upper 6-11 and lower teeth" at bounding box center [624, 221] width 732 height 35
type textarea "overall align upper 6-11 and lower teeth 22-27"
click at [972, 315] on button "Next" at bounding box center [976, 325] width 49 height 37
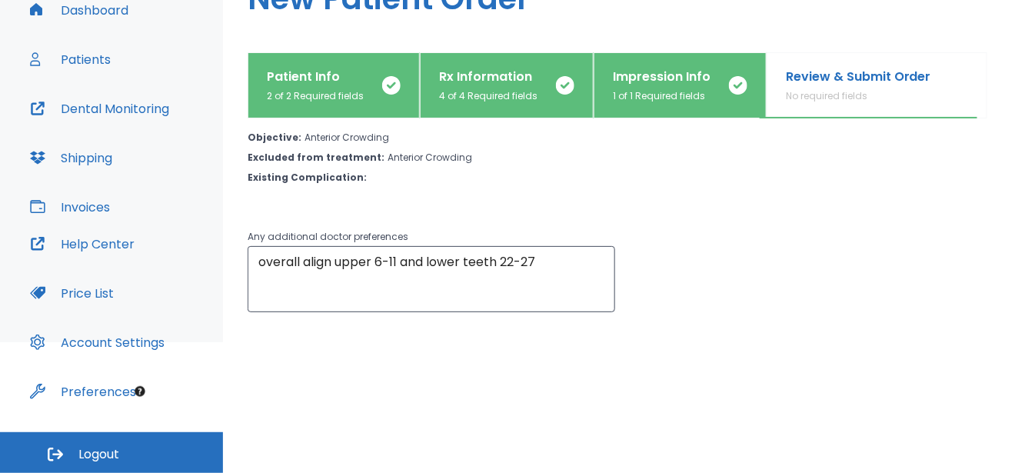
scroll to position [152, 0]
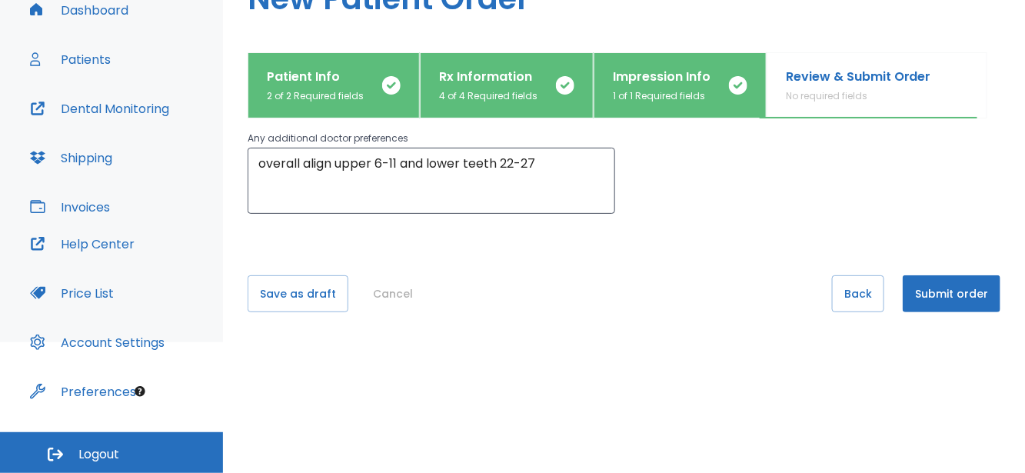
click at [961, 284] on button "Submit order" at bounding box center [952, 293] width 98 height 37
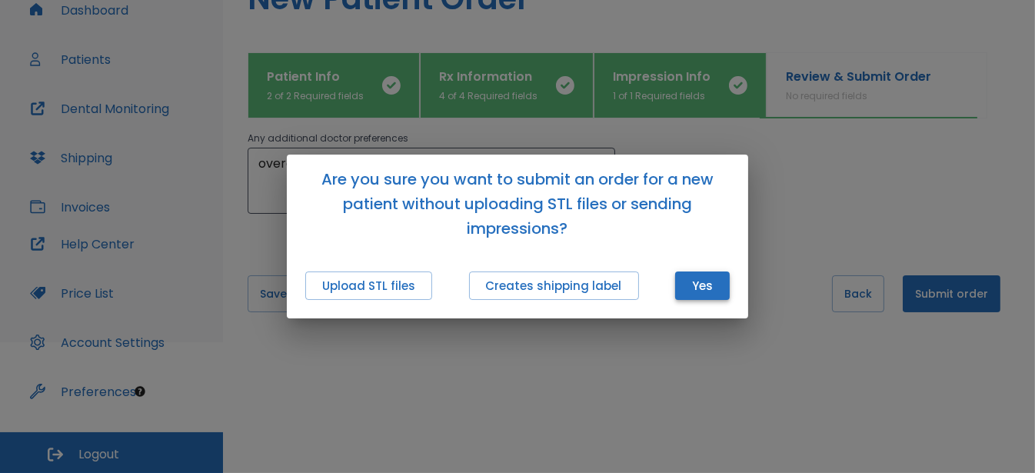
click at [701, 282] on button "Yes" at bounding box center [702, 286] width 55 height 28
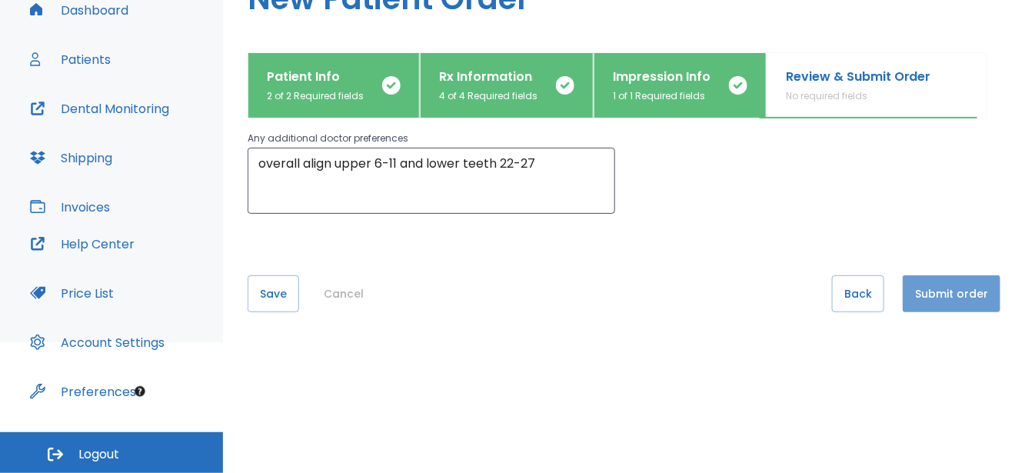
click at [972, 293] on button "Submit order" at bounding box center [952, 293] width 98 height 37
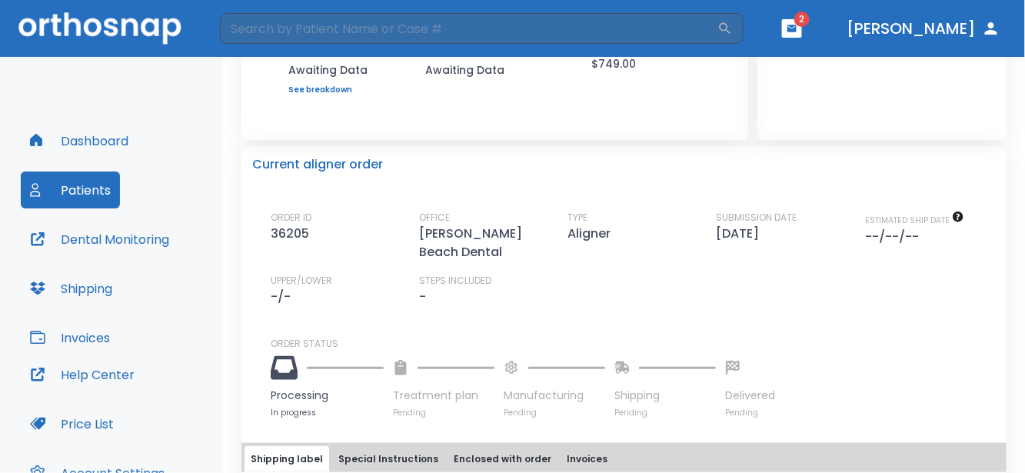
scroll to position [231, 0]
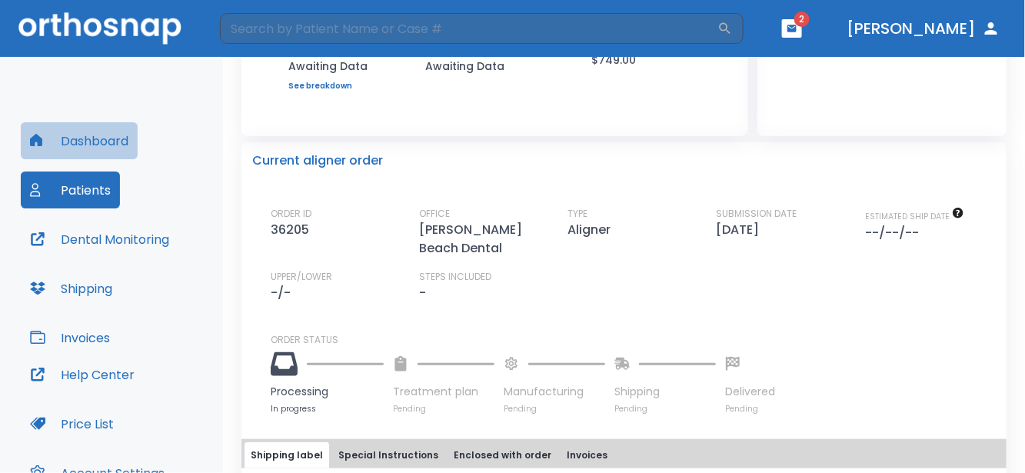
click at [100, 137] on button "Dashboard" at bounding box center [79, 140] width 117 height 37
